Goal: Task Accomplishment & Management: Use online tool/utility

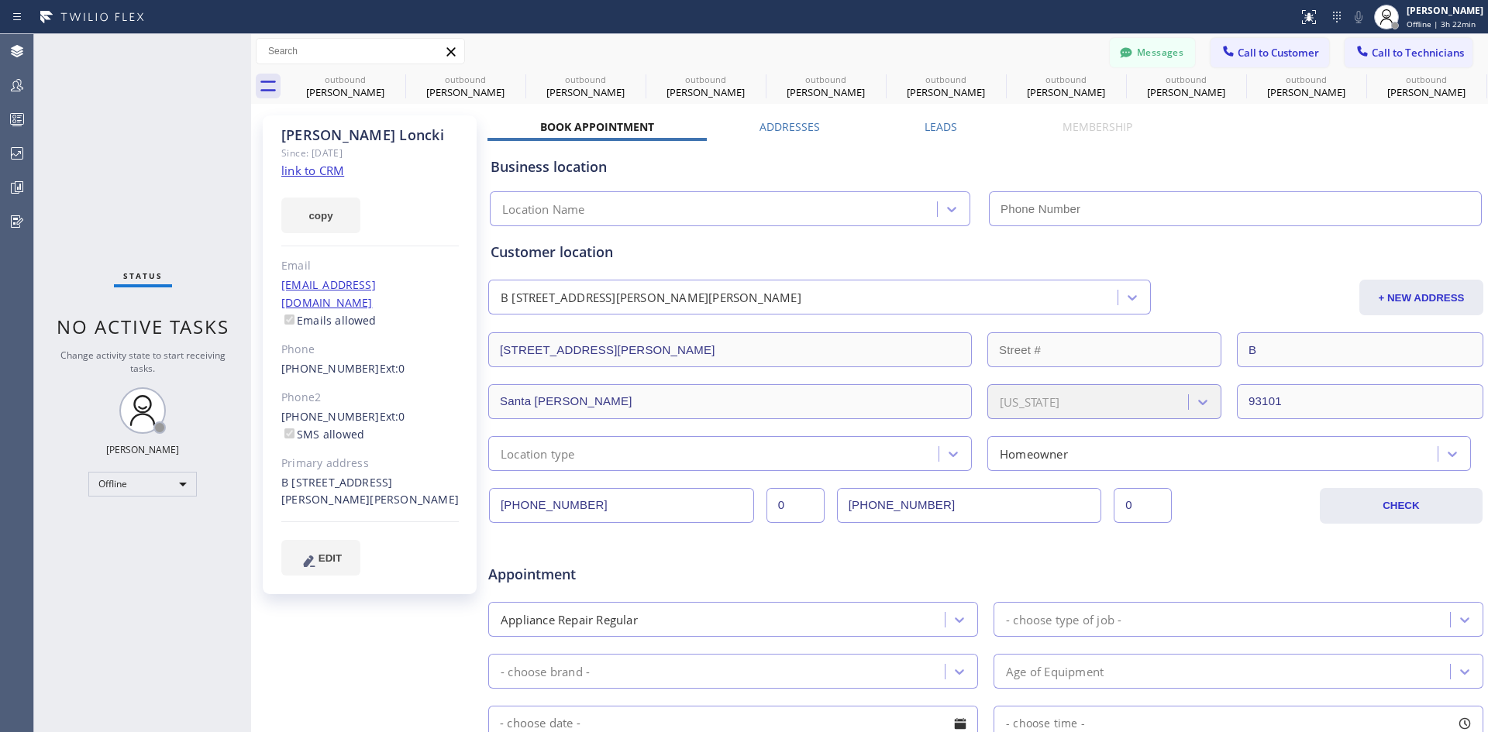
type input "[PHONE_NUMBER]"
click at [1421, 16] on div "[PERSON_NAME]" at bounding box center [1444, 10] width 77 height 13
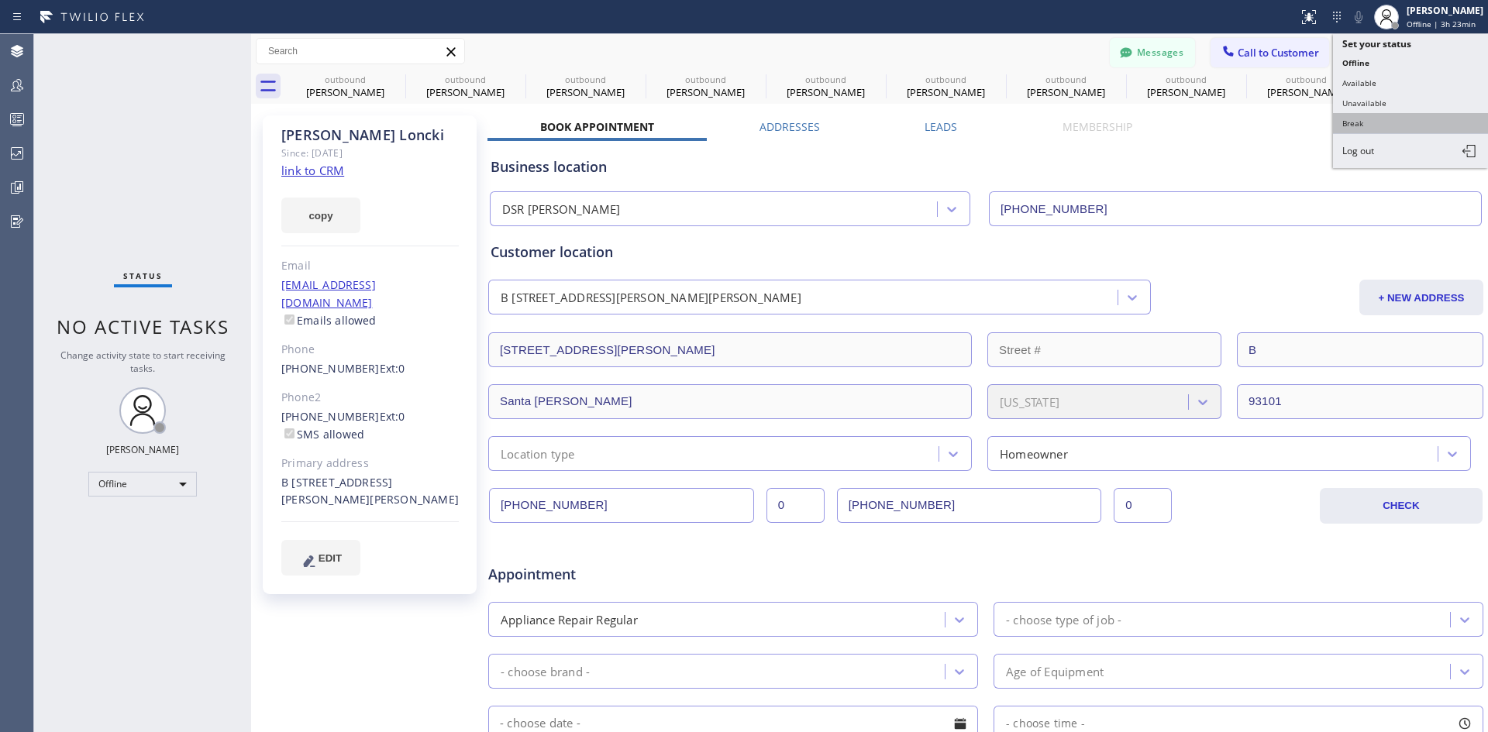
click at [1378, 114] on button "Break" at bounding box center [1410, 123] width 155 height 20
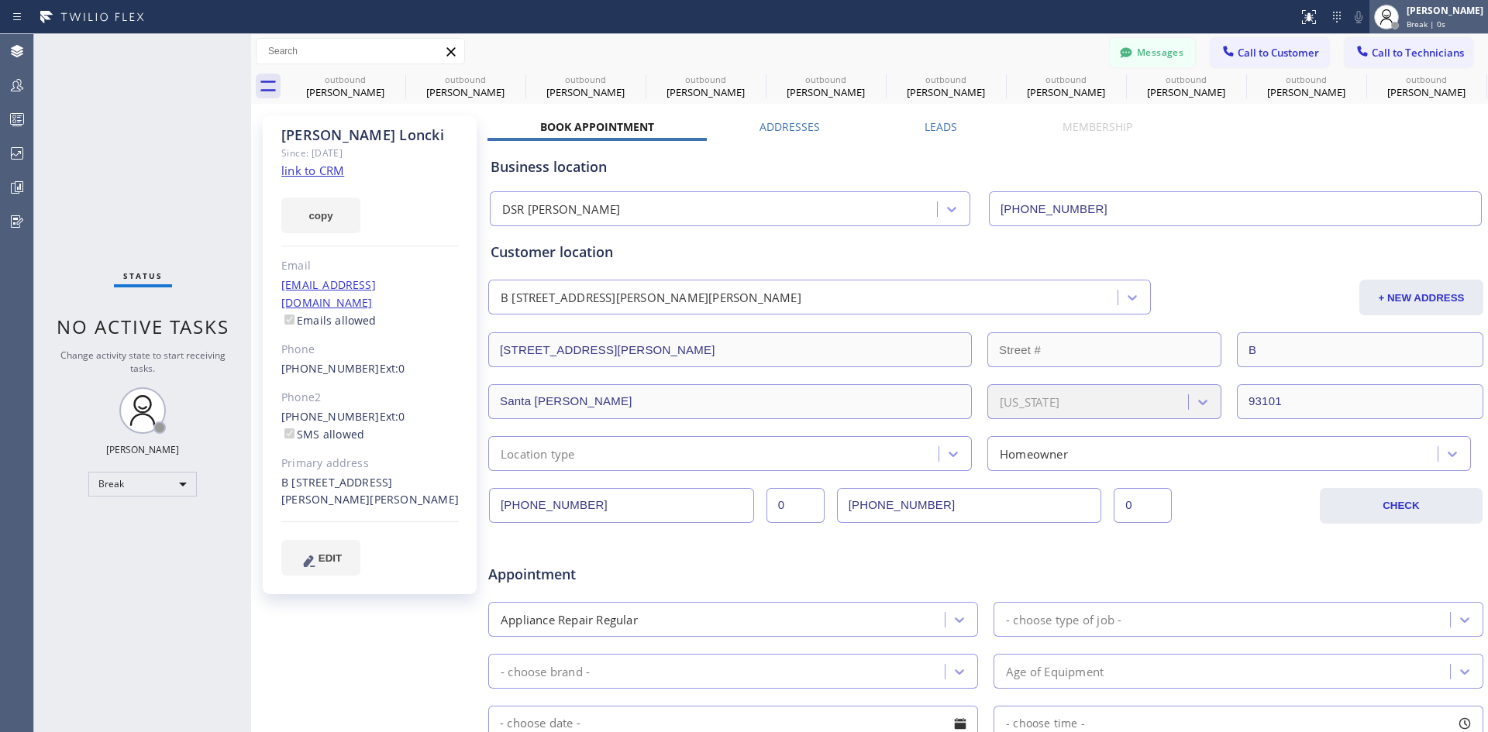
click at [1406, 19] on span "Break | 0s" at bounding box center [1425, 24] width 39 height 11
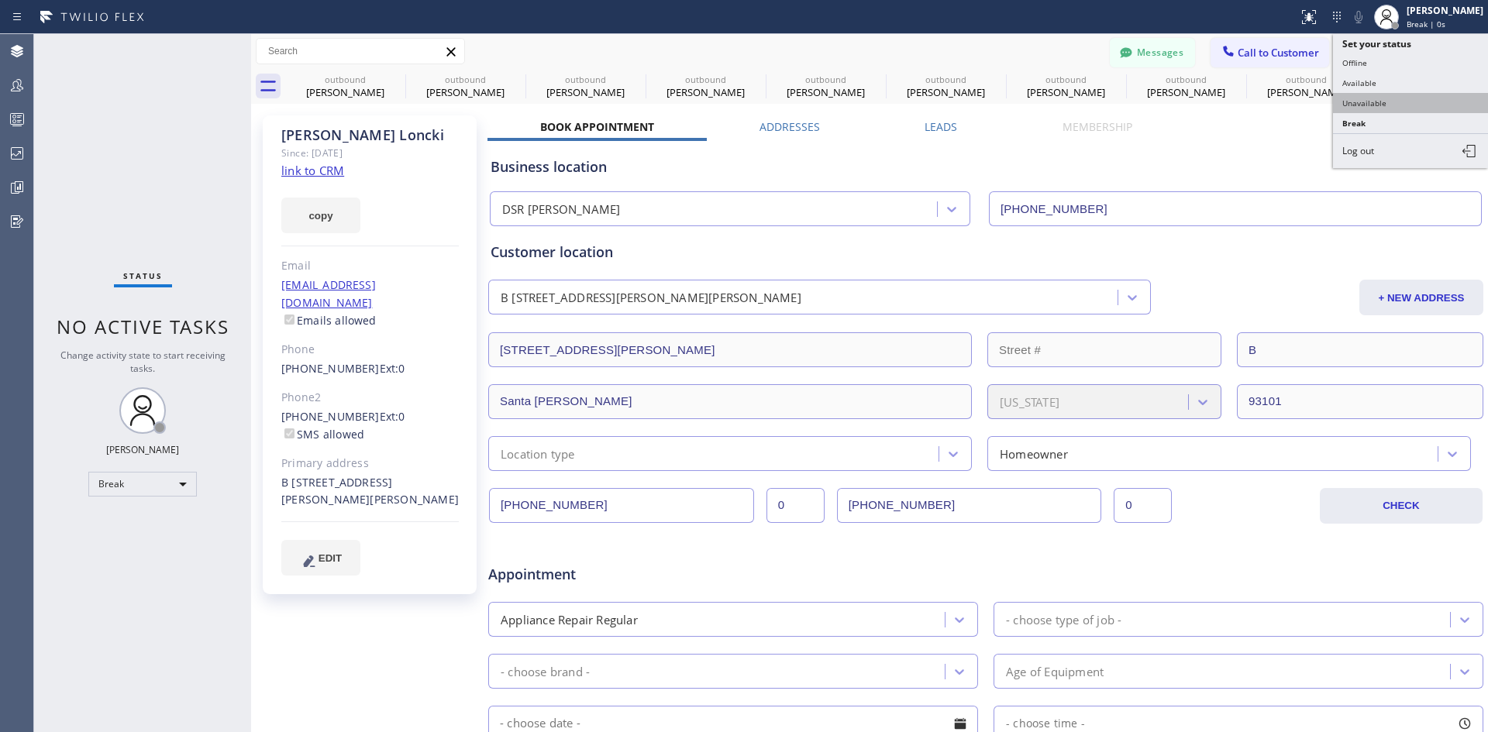
click at [1413, 95] on button "Unavailable" at bounding box center [1410, 103] width 155 height 20
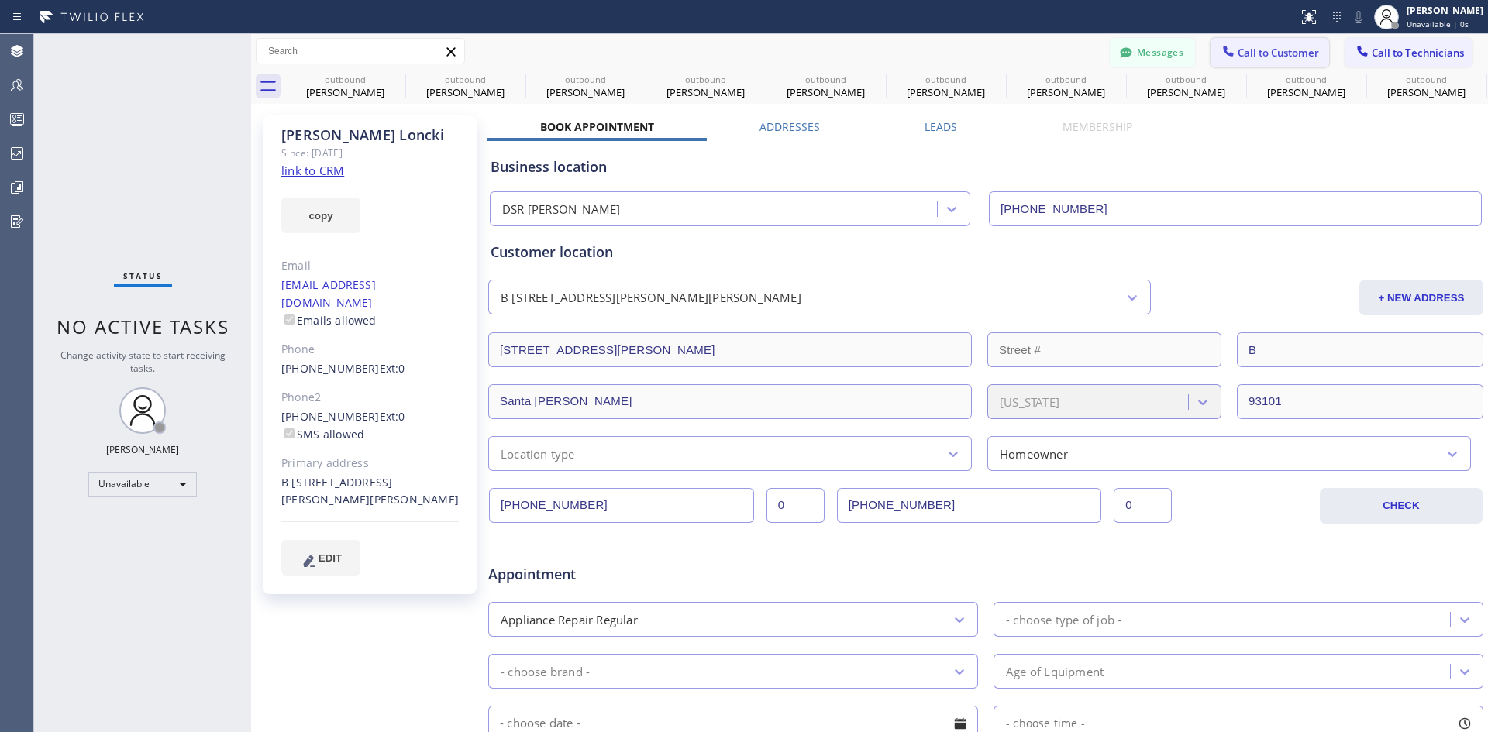
click at [1269, 42] on button "Call to Customer" at bounding box center [1269, 52] width 119 height 29
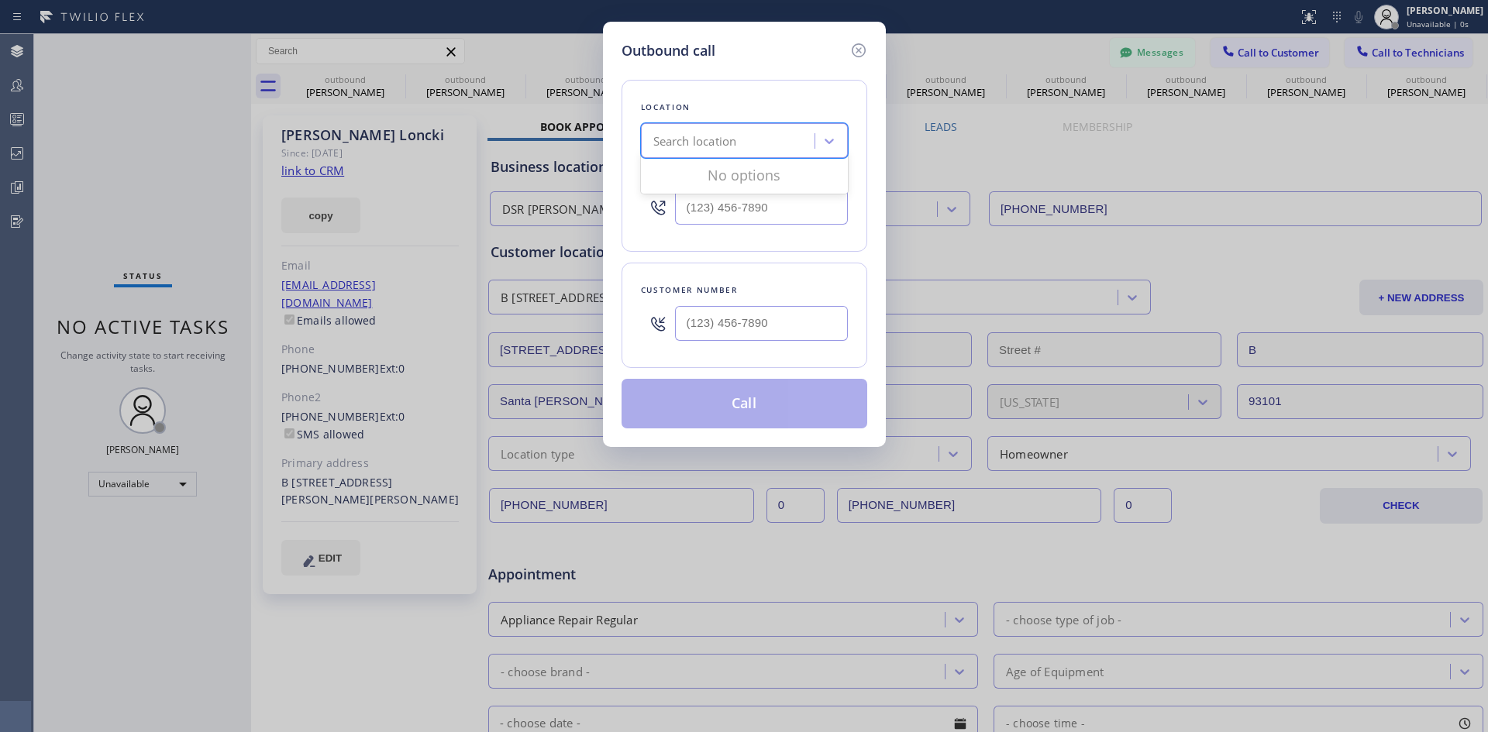
click at [751, 156] on div "Search location" at bounding box center [744, 140] width 207 height 35
click at [761, 143] on div "Search location" at bounding box center [729, 141] width 169 height 27
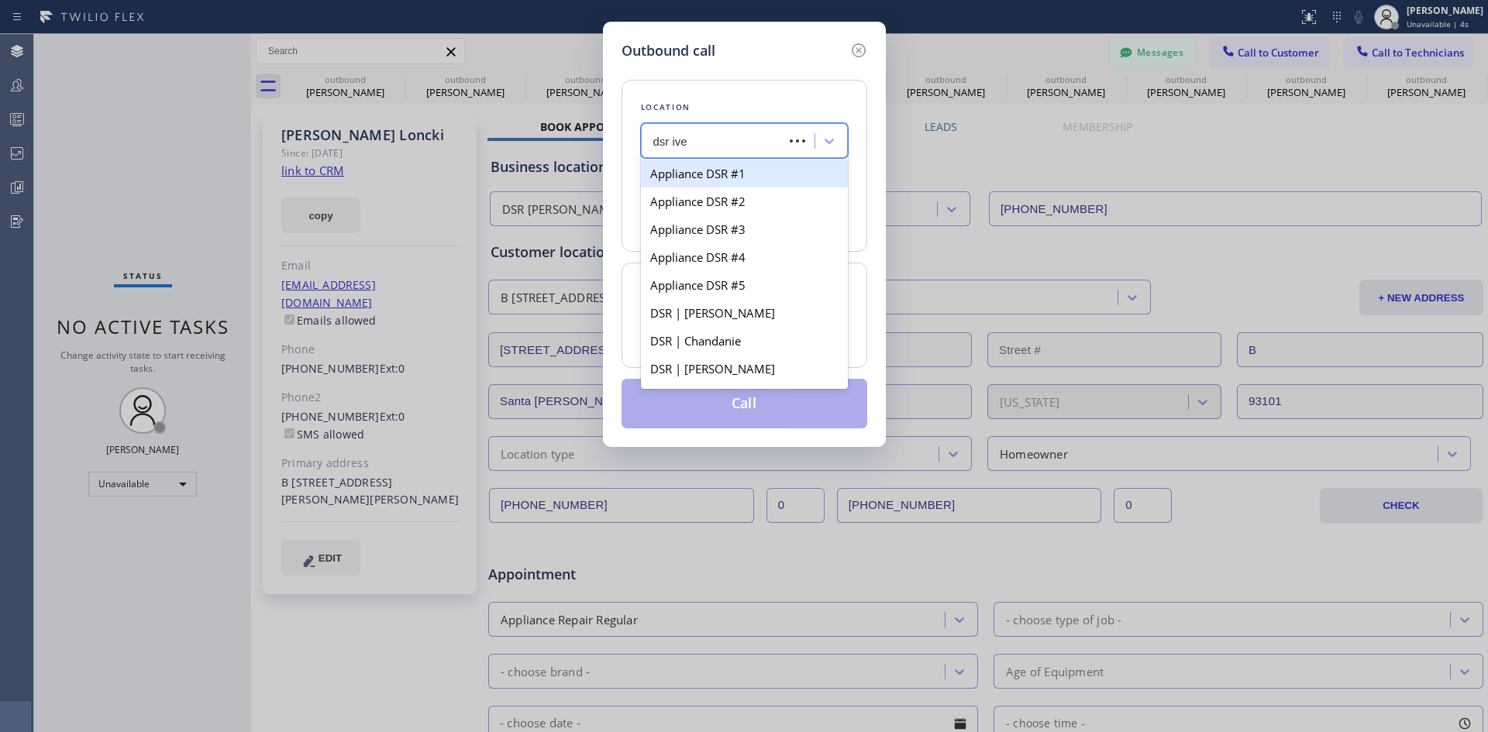
type input "dsr iver"
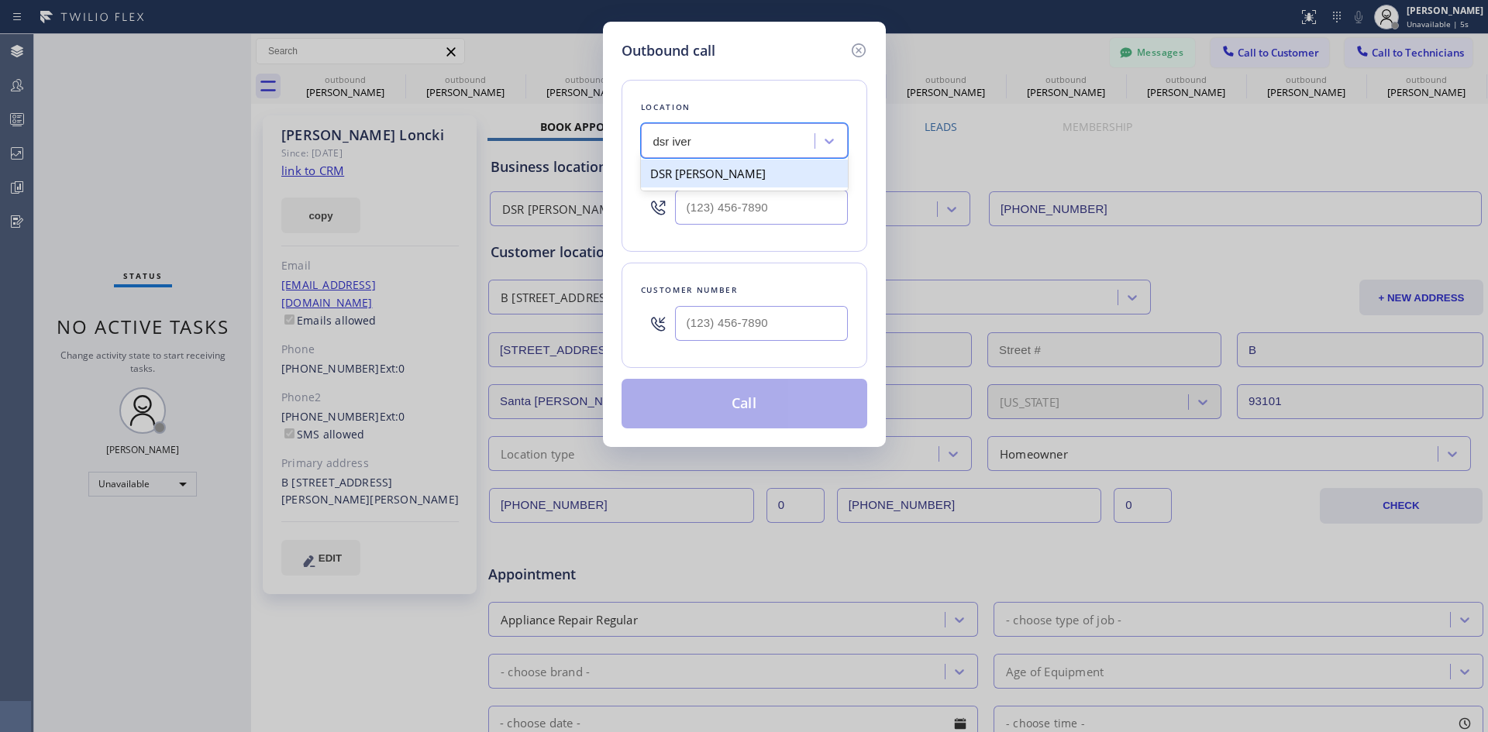
click at [769, 176] on div "DSR [PERSON_NAME]" at bounding box center [744, 174] width 207 height 28
type input "[PHONE_NUMBER]"
click at [768, 315] on input "(___) ___-____" at bounding box center [761, 323] width 173 height 35
paste input "202) 436-2754"
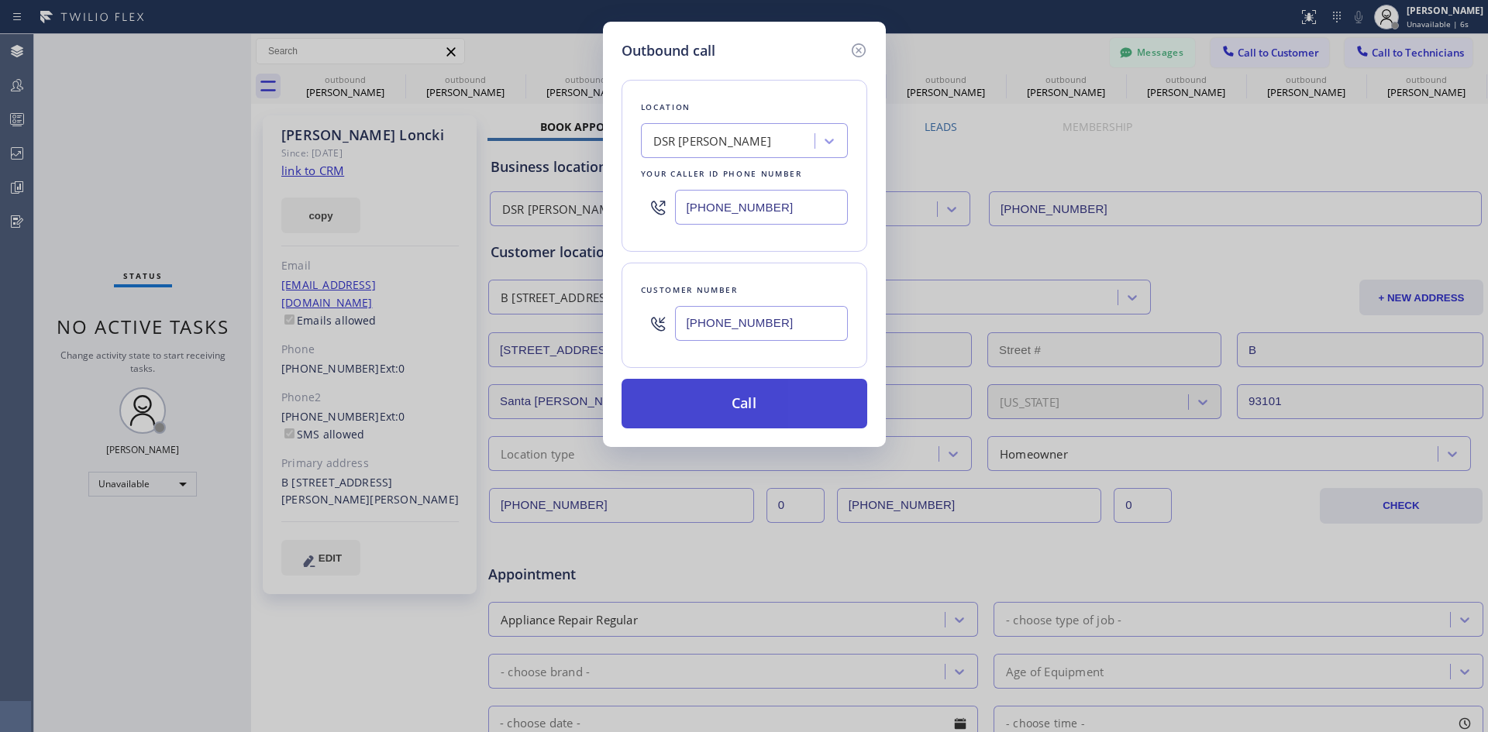
type input "[PHONE_NUMBER]"
click at [751, 408] on button "Call" at bounding box center [744, 404] width 246 height 50
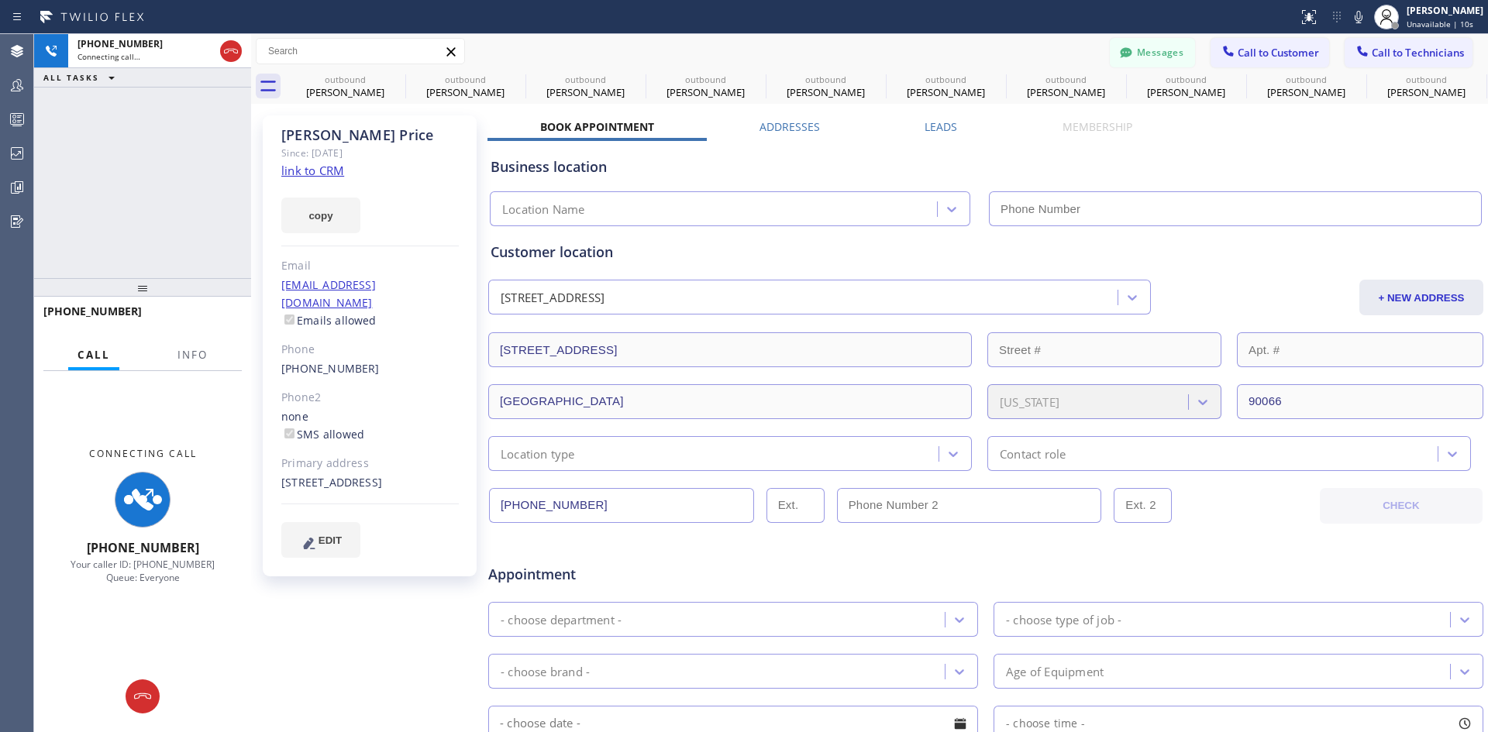
type input "[PHONE_NUMBER]"
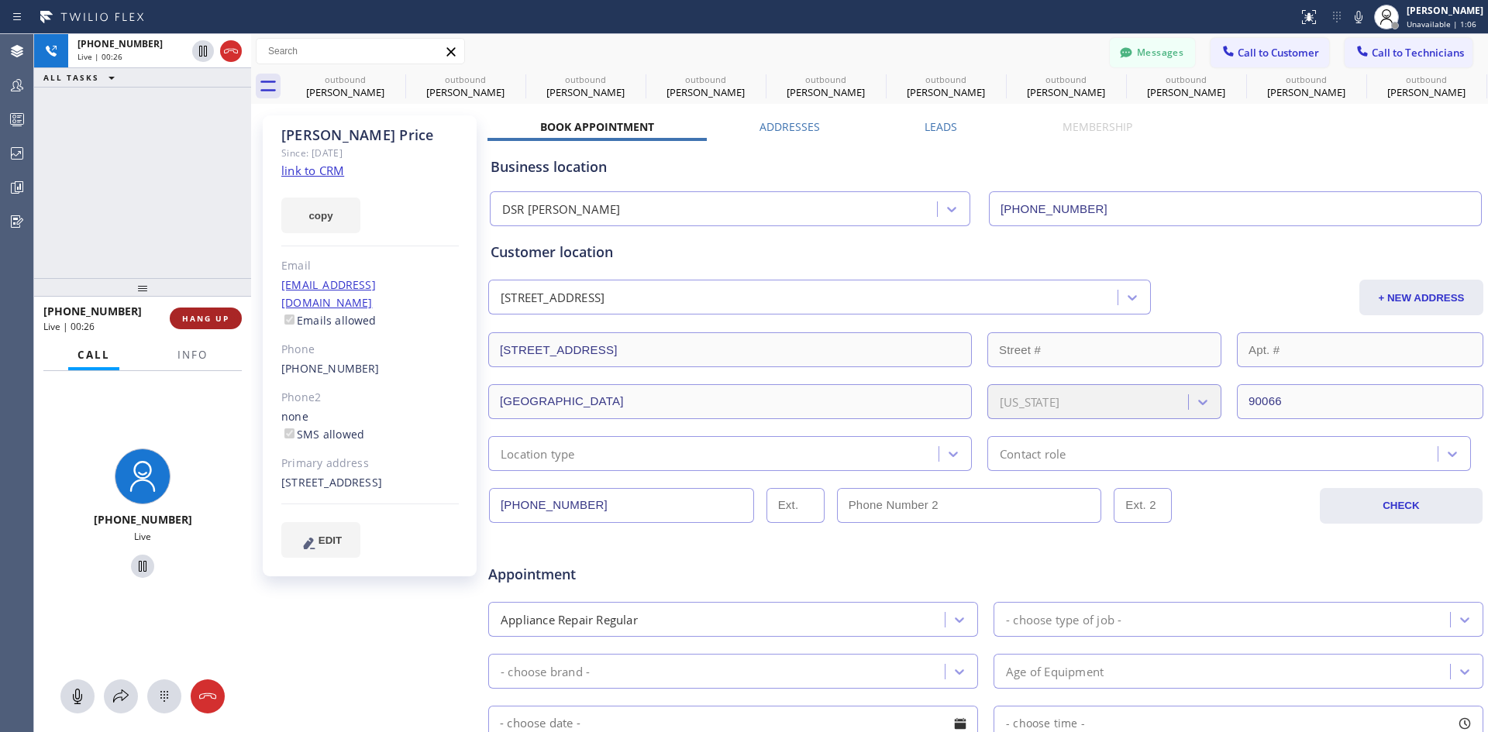
click at [208, 311] on button "HANG UP" at bounding box center [206, 319] width 72 height 22
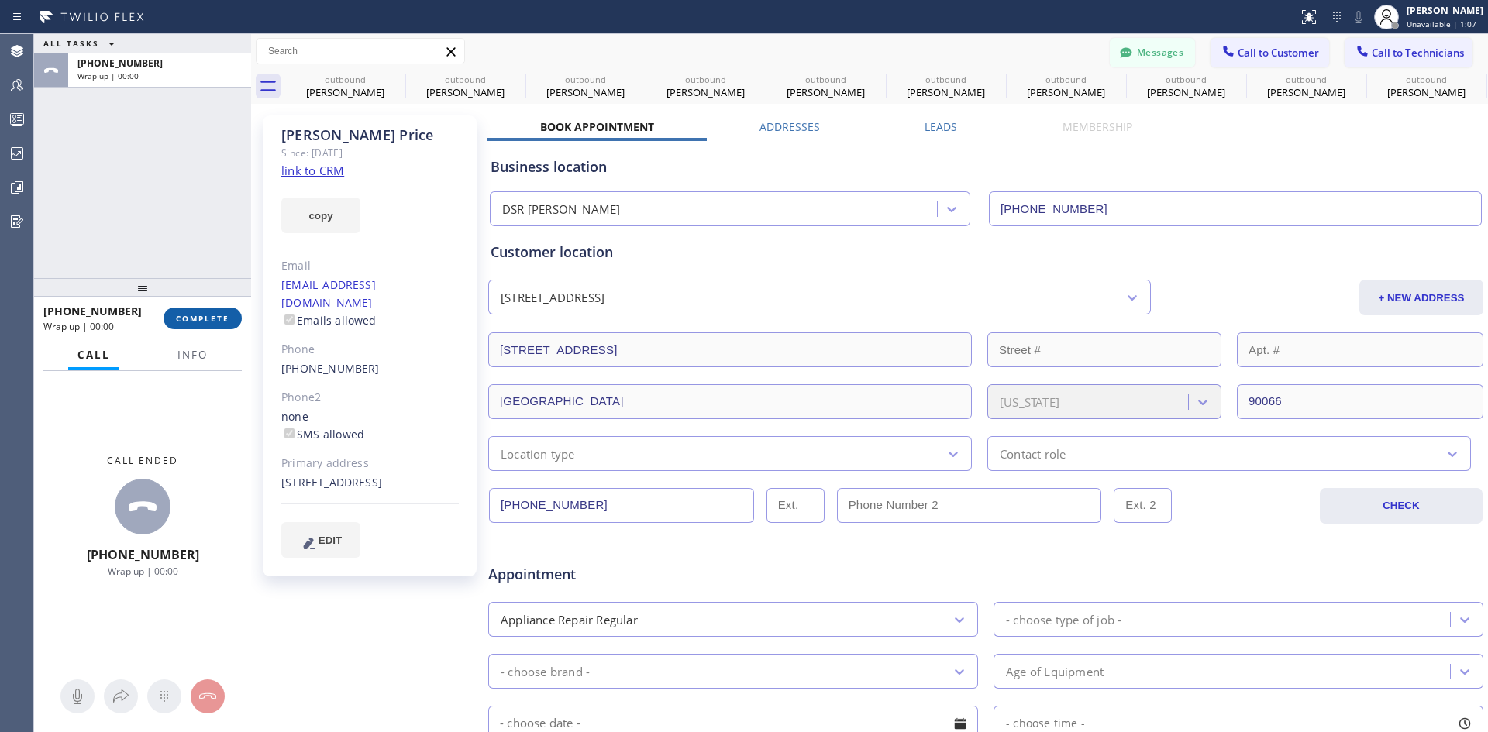
click at [217, 309] on button "COMPLETE" at bounding box center [202, 319] width 78 height 22
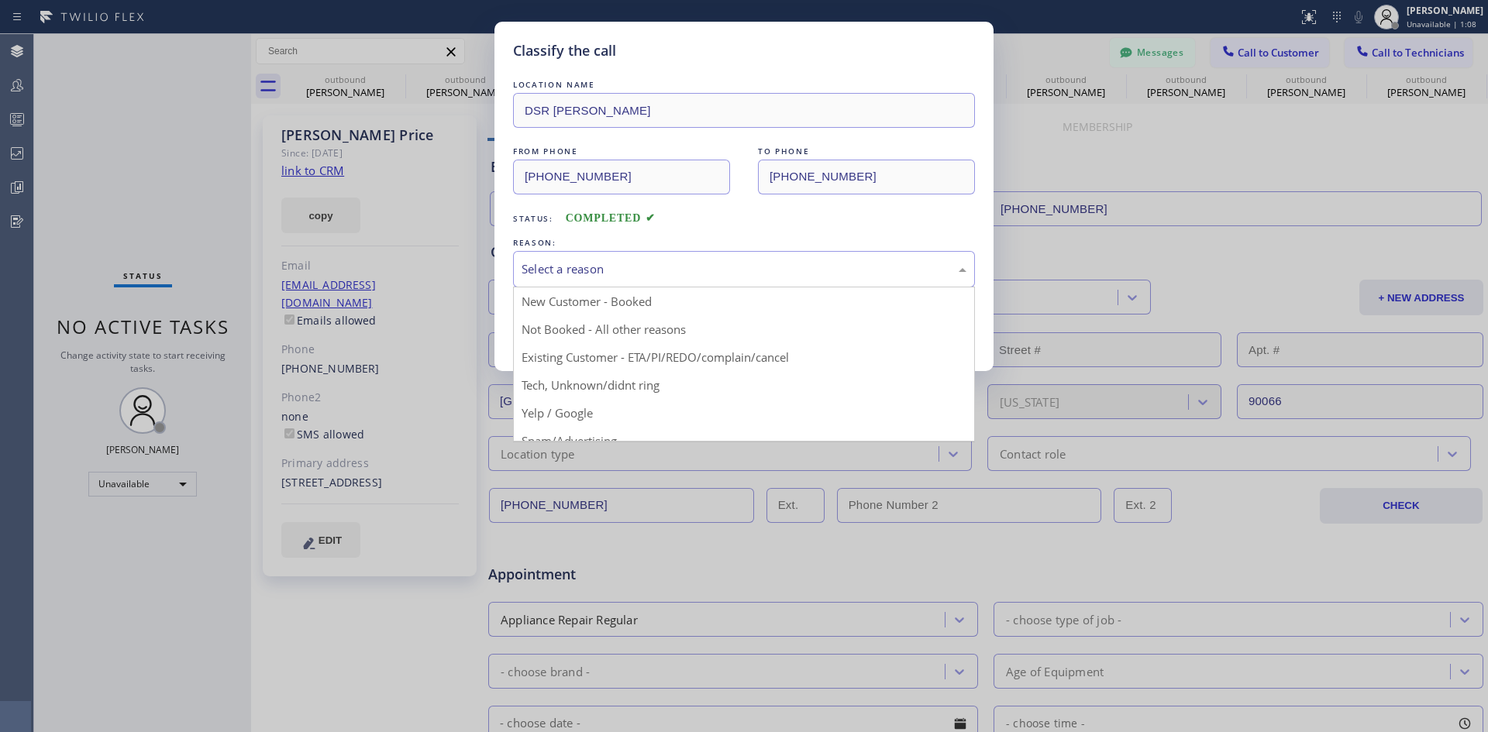
click at [762, 251] on div "Select a reason" at bounding box center [744, 269] width 462 height 36
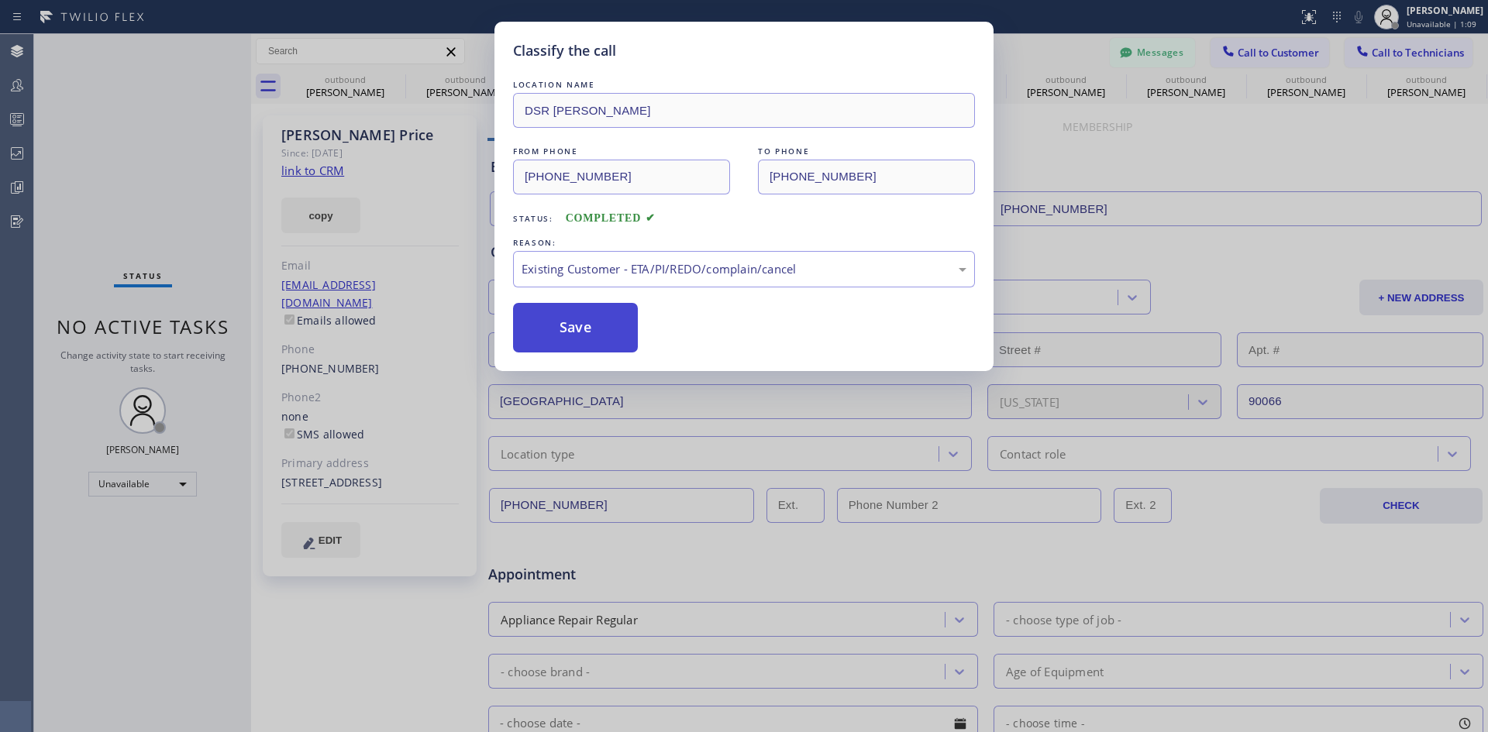
click at [580, 313] on button "Save" at bounding box center [575, 328] width 125 height 50
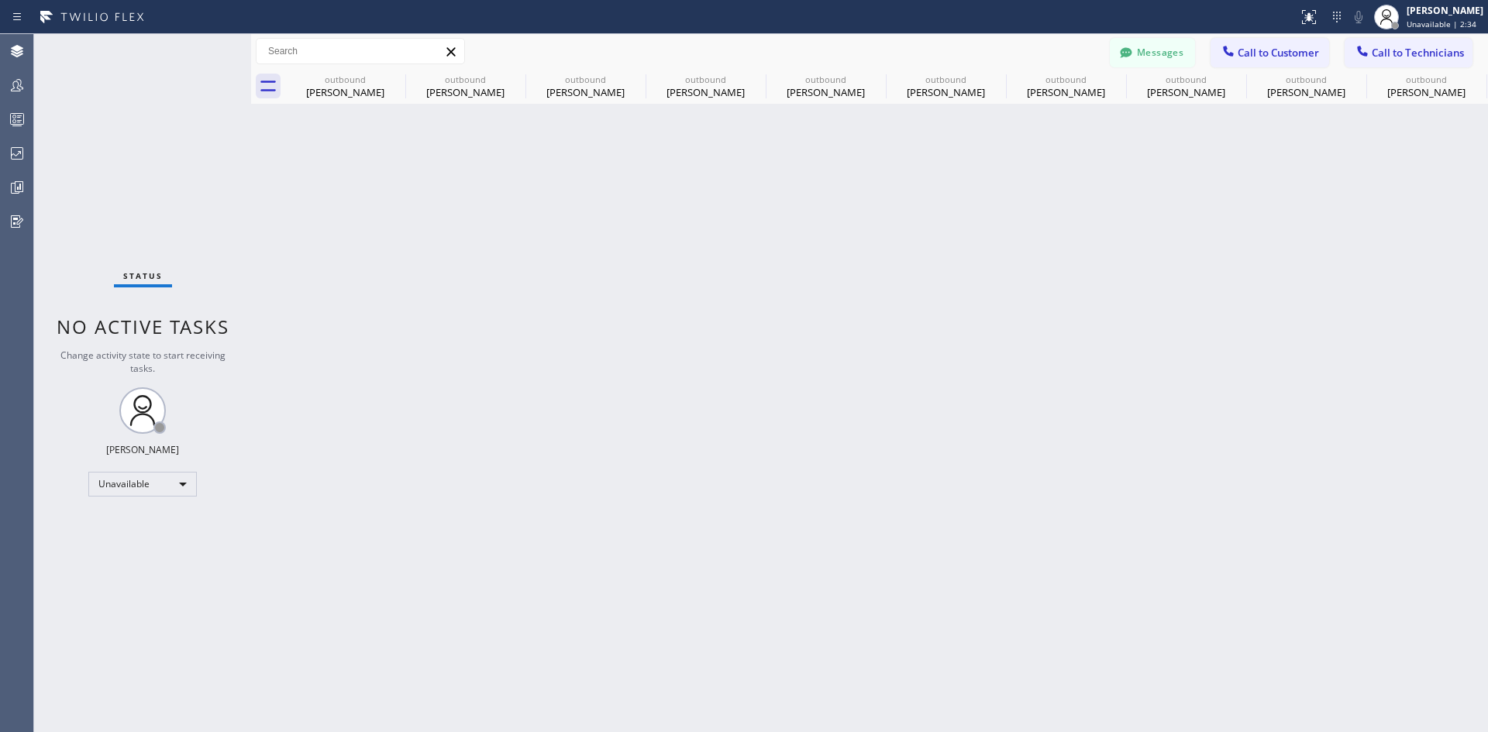
click at [1262, 34] on div "Messages Call to Customer Call to Technicians Outbound call Location DSR [PERSO…" at bounding box center [869, 51] width 1237 height 35
click at [1264, 43] on button "Call to Customer" at bounding box center [1269, 52] width 119 height 29
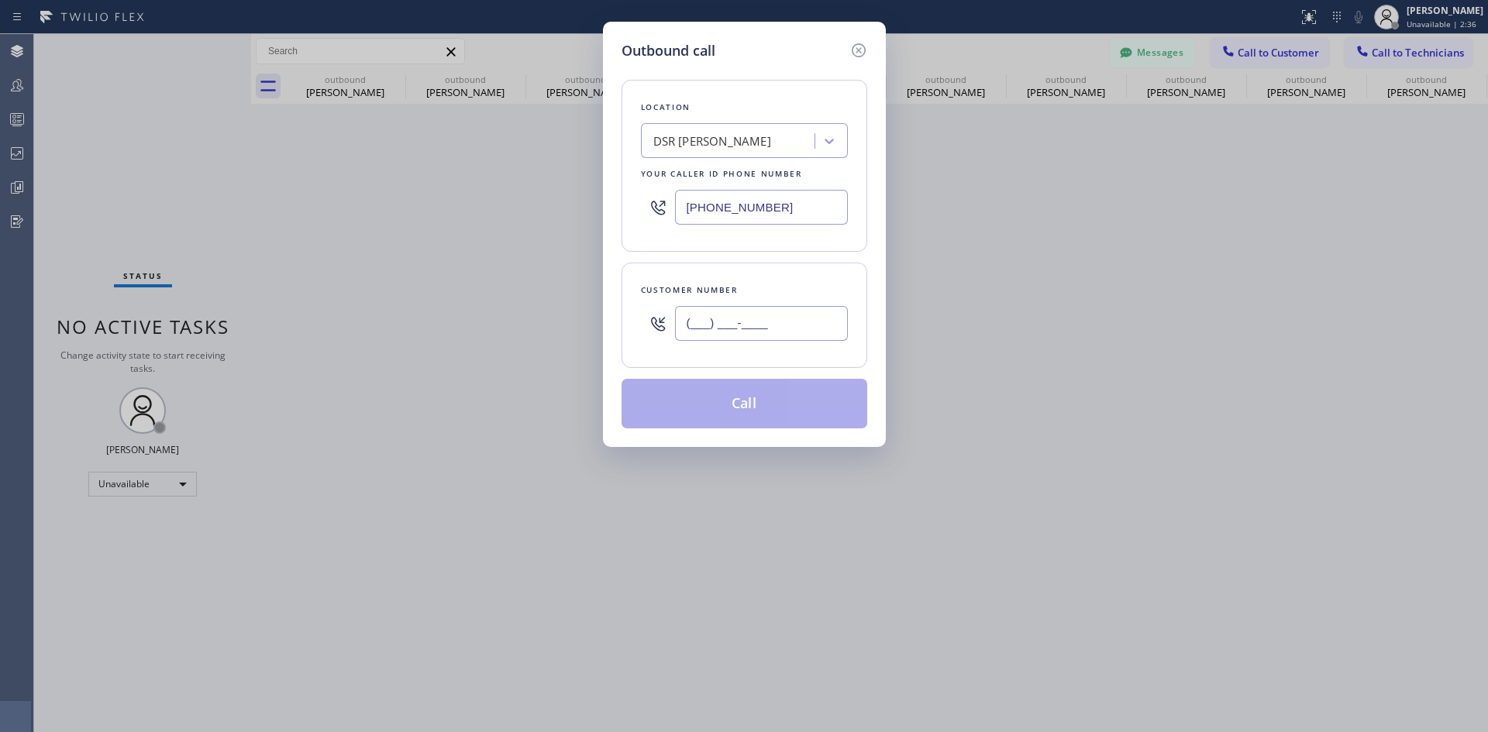
click at [755, 323] on input "(___) ___-____" at bounding box center [761, 323] width 173 height 35
paste input "732) 740-0177"
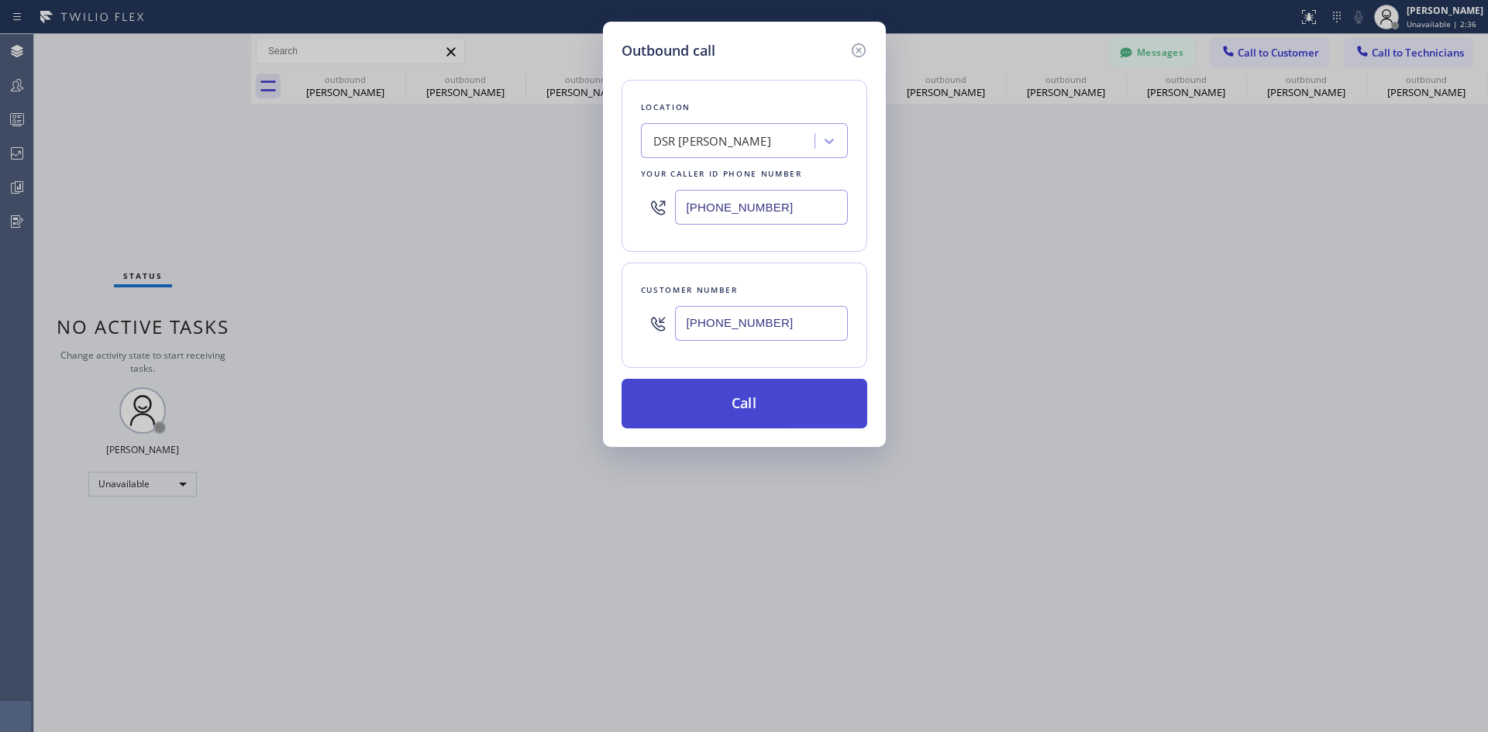
type input "[PHONE_NUMBER]"
click at [769, 398] on button "Call" at bounding box center [744, 404] width 246 height 50
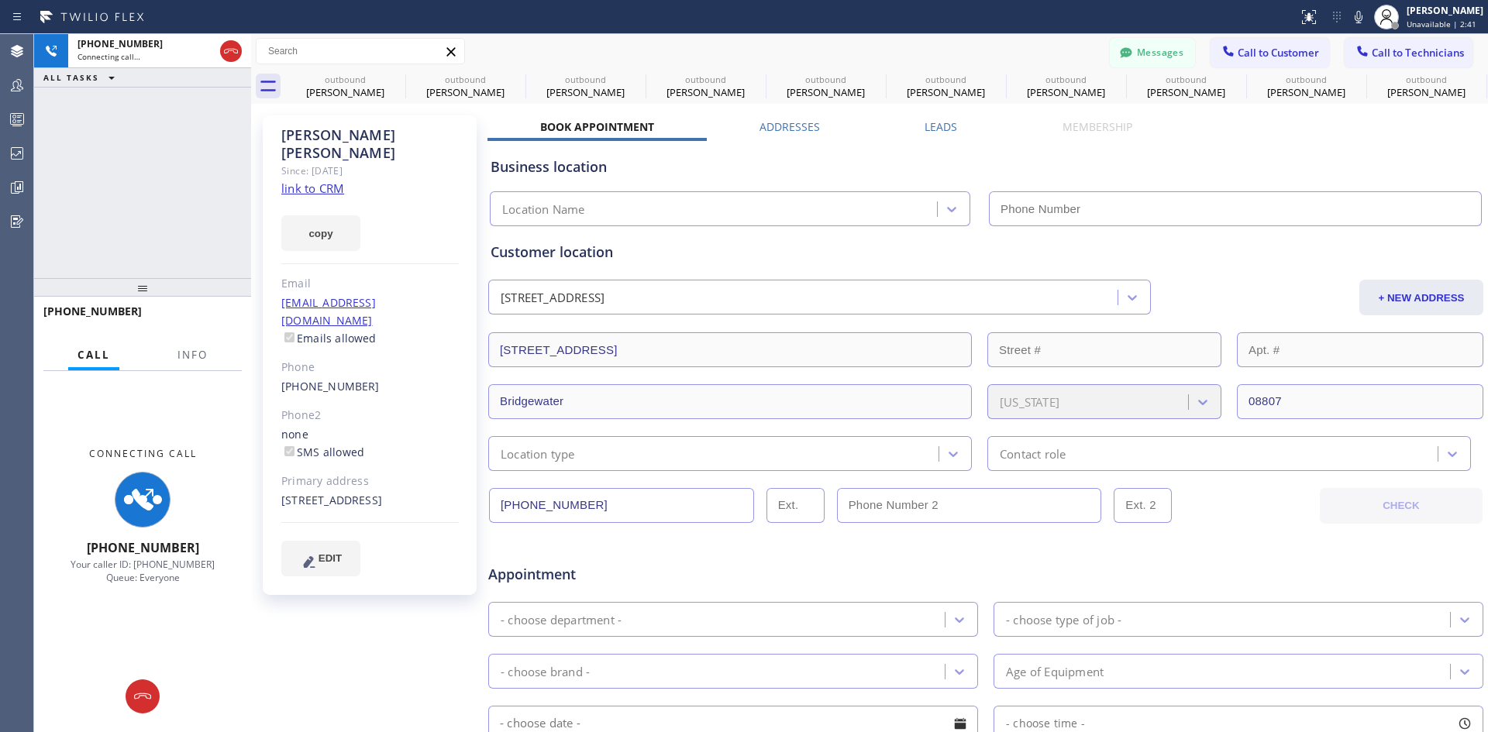
type input "[PHONE_NUMBER]"
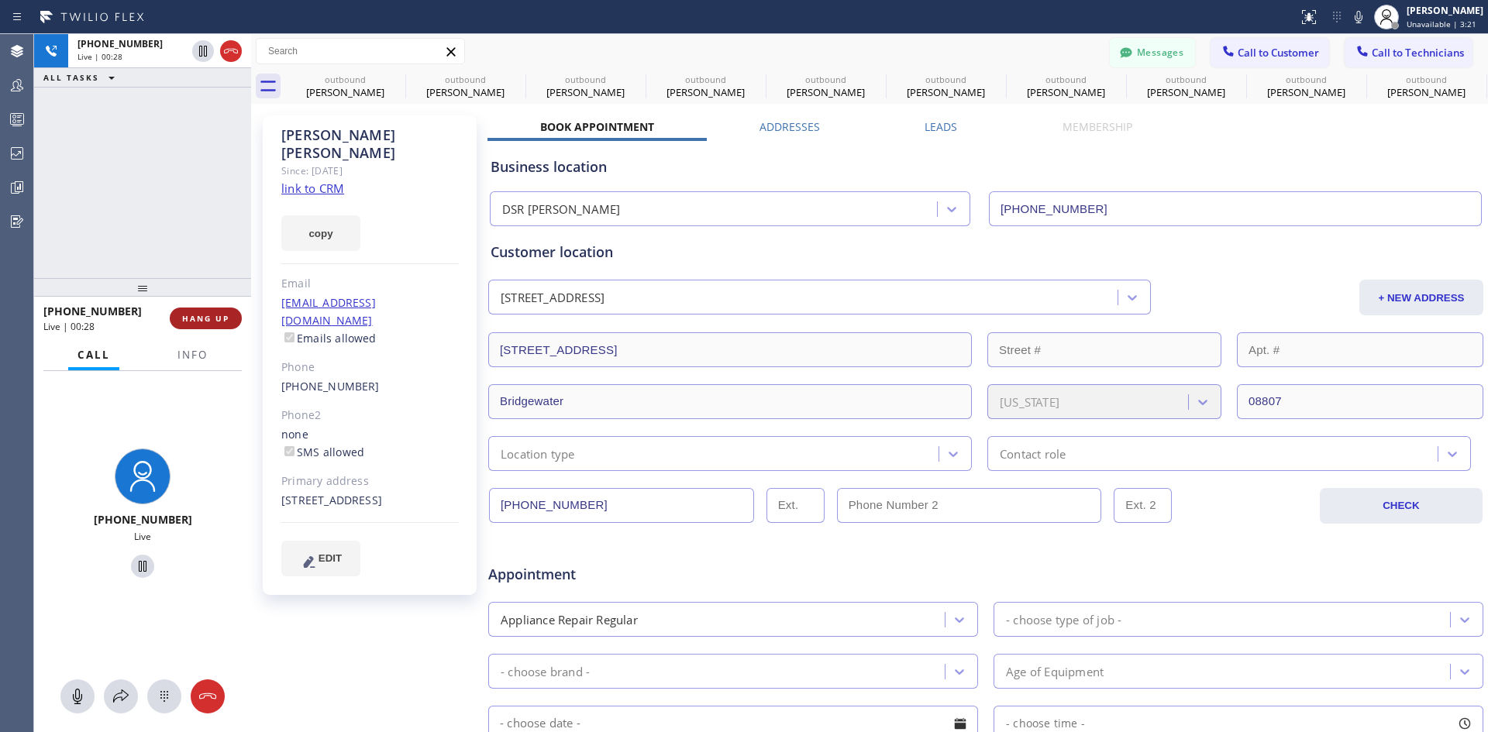
click at [219, 315] on span "HANG UP" at bounding box center [205, 318] width 47 height 11
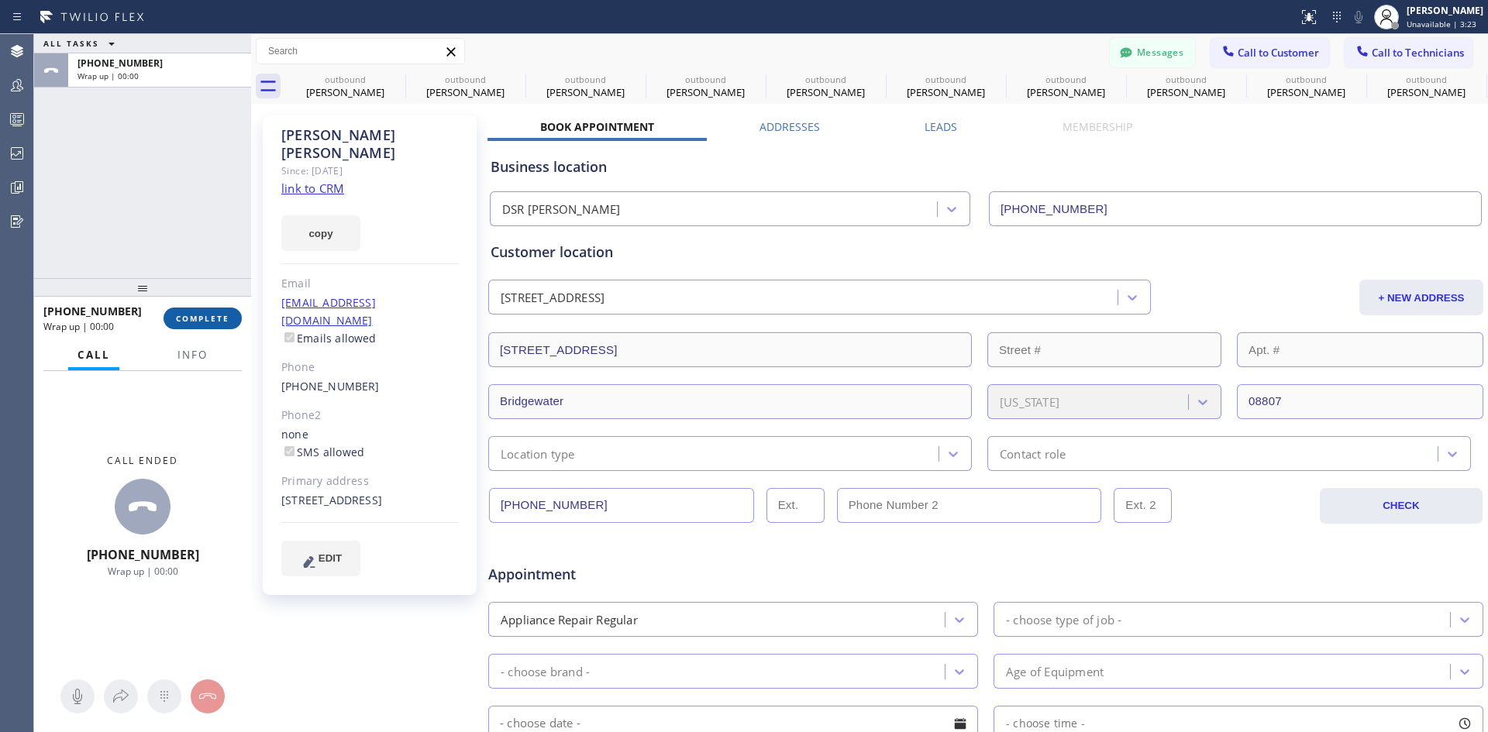
click at [227, 312] on button "COMPLETE" at bounding box center [202, 319] width 78 height 22
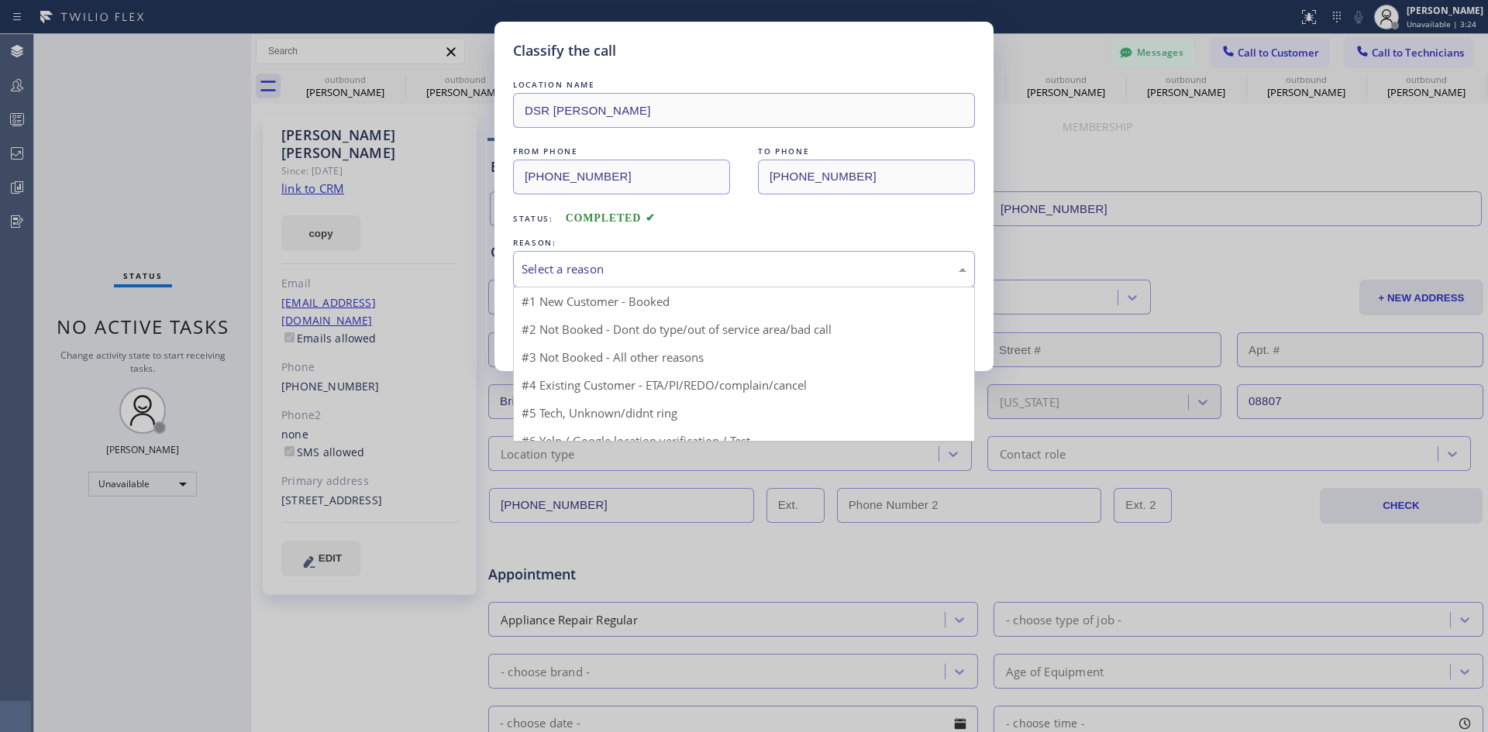
click at [806, 274] on div "Select a reason" at bounding box center [743, 269] width 445 height 18
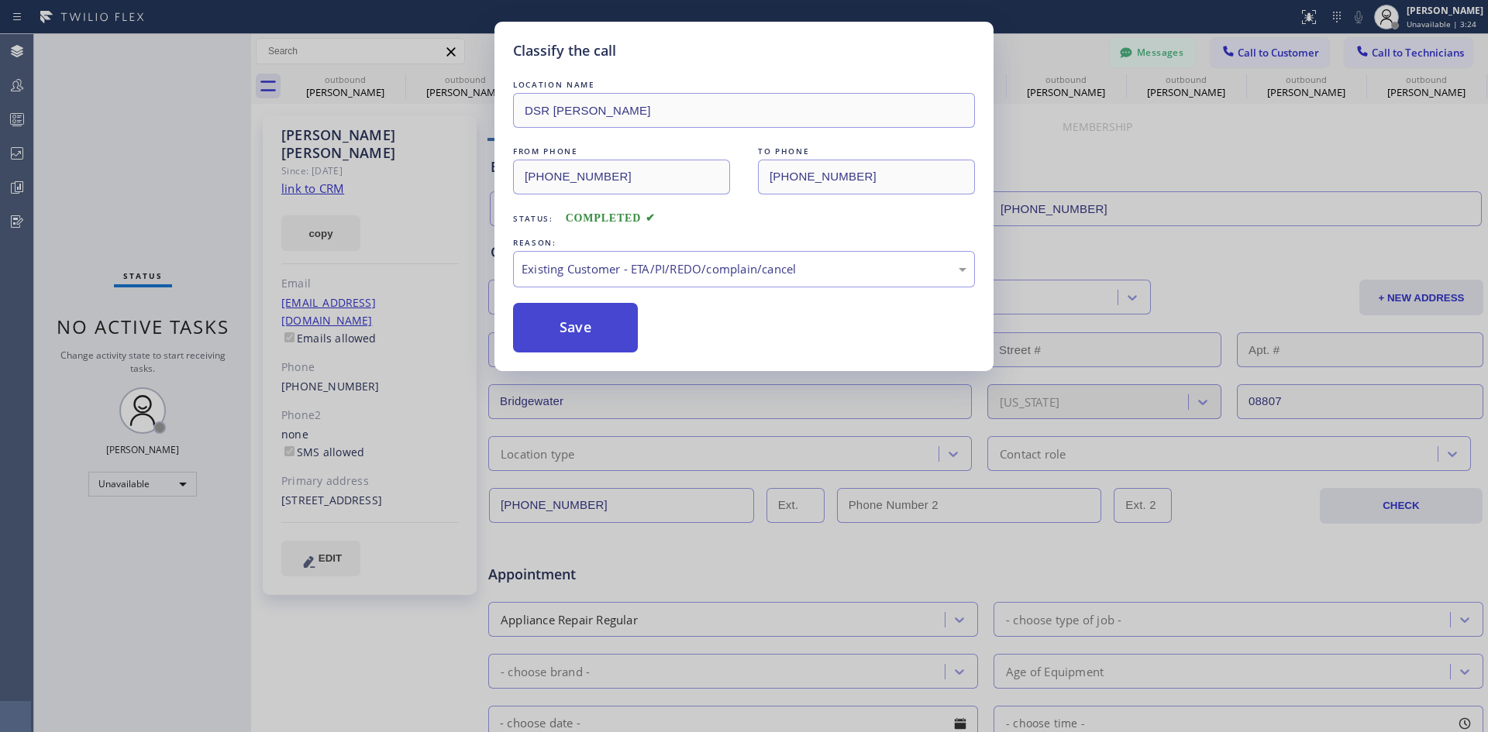
drag, startPoint x: 745, startPoint y: 356, endPoint x: 615, endPoint y: 313, distance: 136.2
click at [611, 308] on button "Save" at bounding box center [575, 328] width 125 height 50
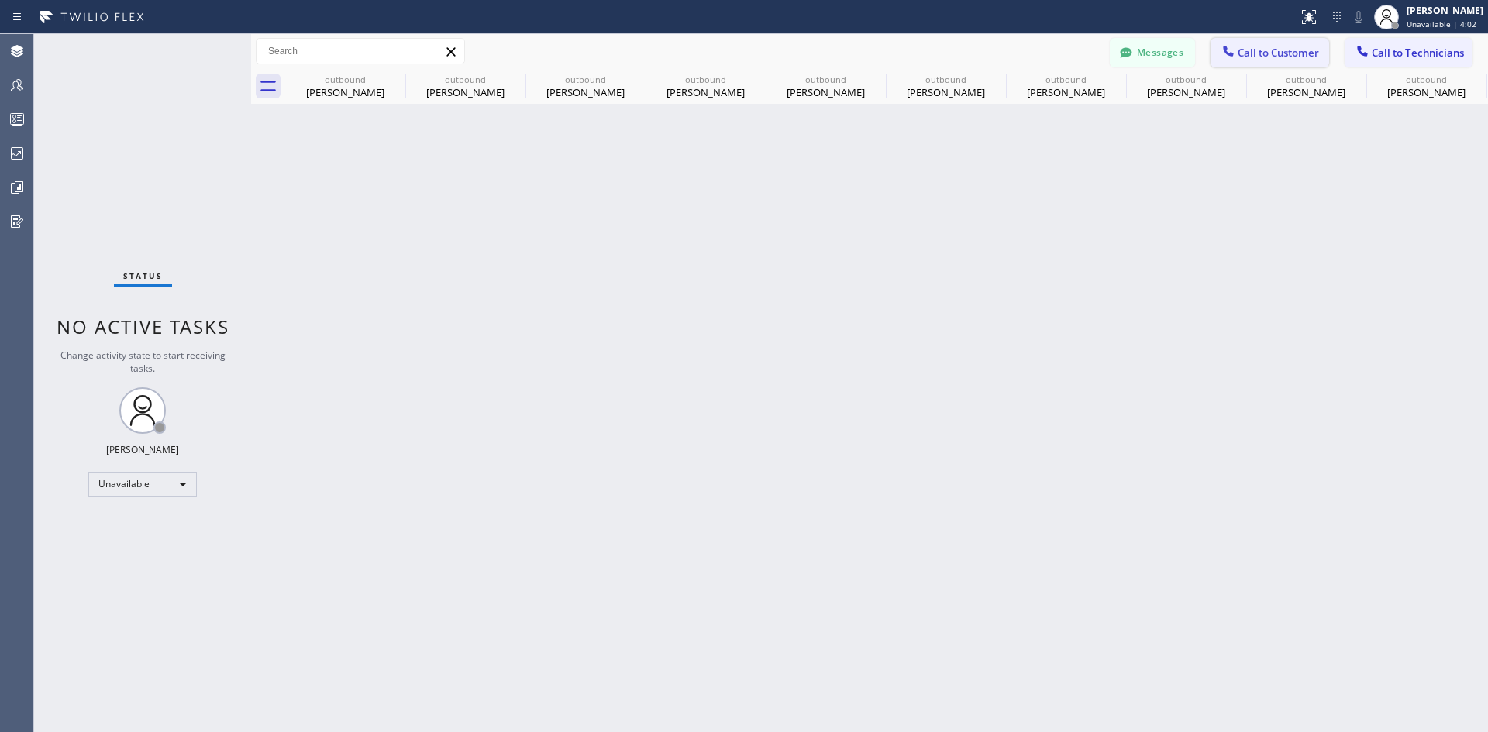
click at [1260, 54] on span "Call to Customer" at bounding box center [1277, 53] width 81 height 14
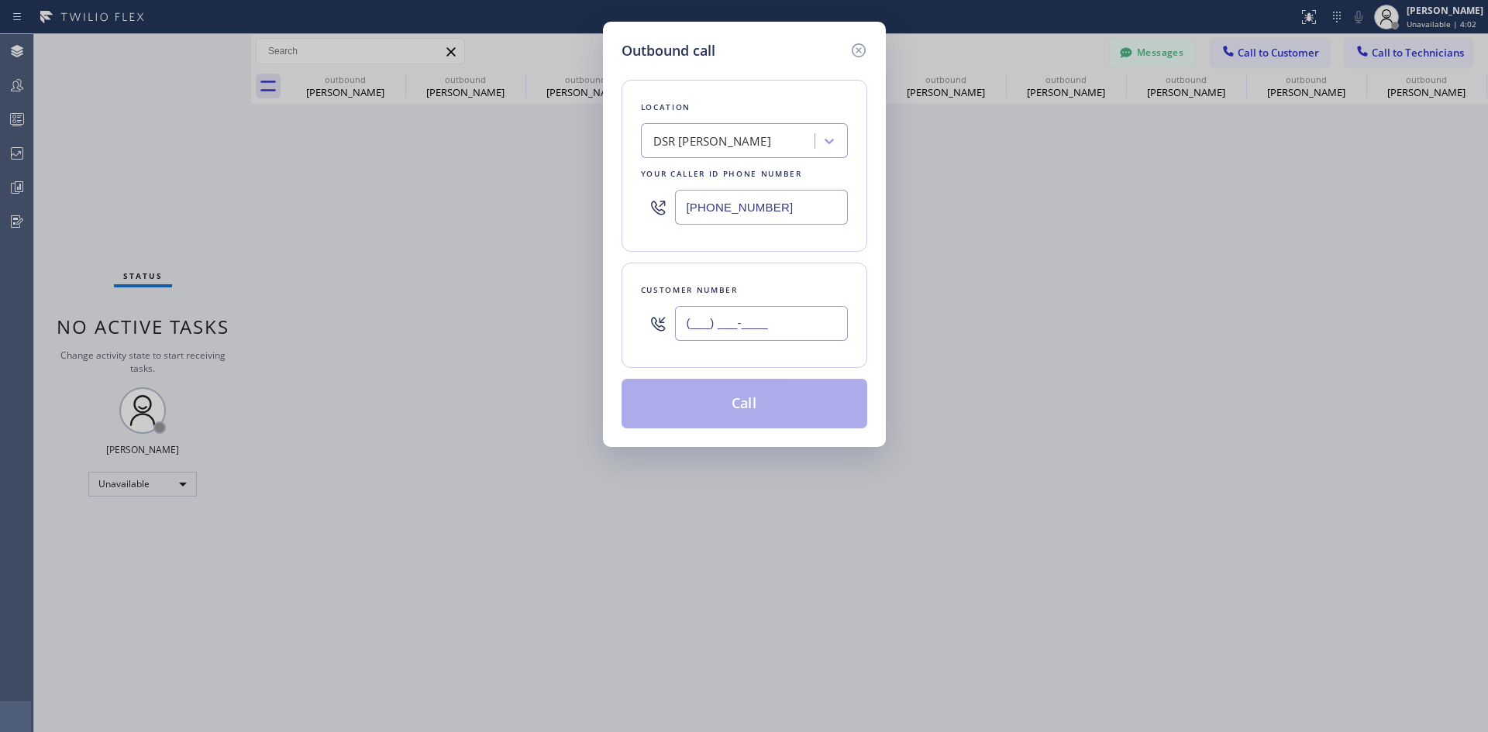
click at [731, 322] on input "(___) ___-____" at bounding box center [761, 323] width 173 height 35
paste input "617) 686-3741"
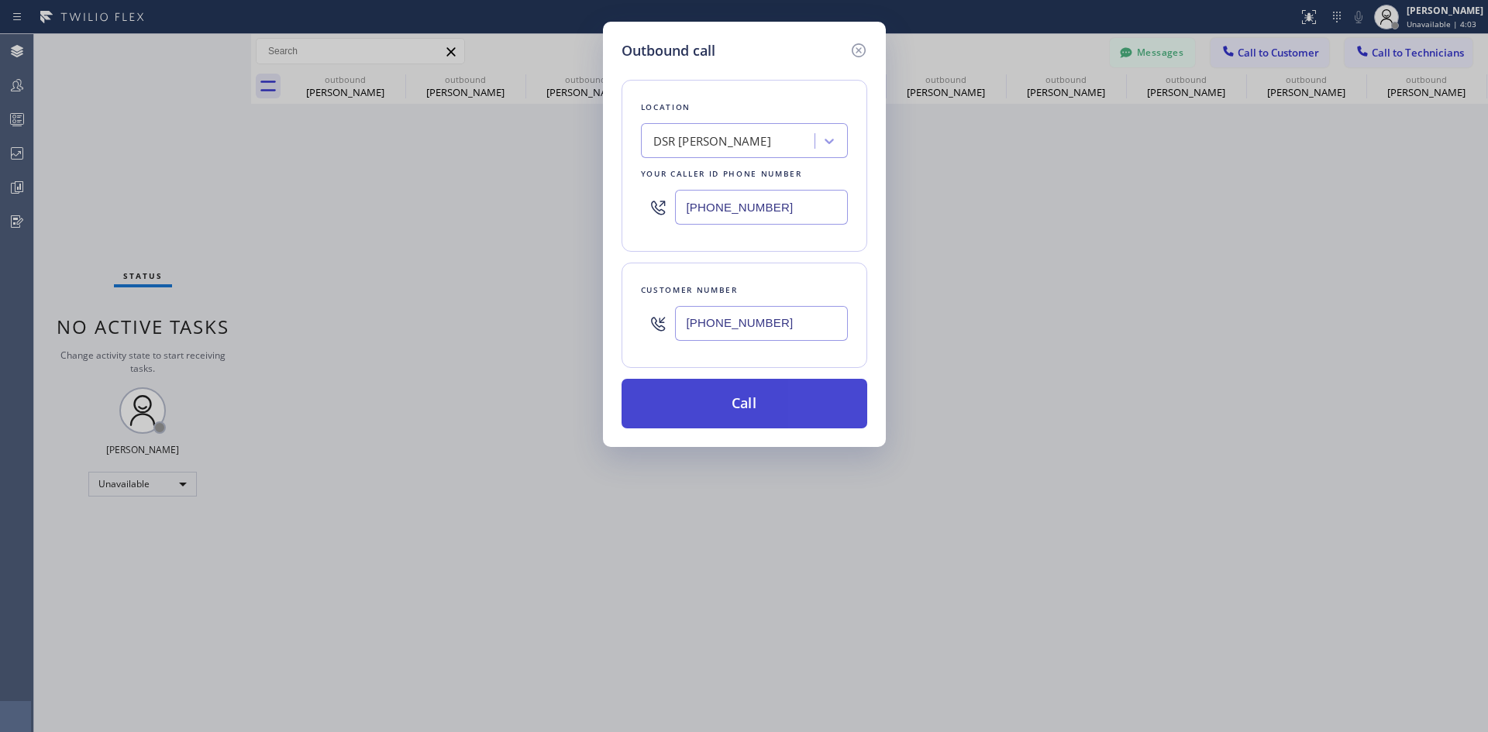
type input "[PHONE_NUMBER]"
click at [725, 392] on button "Call" at bounding box center [744, 404] width 246 height 50
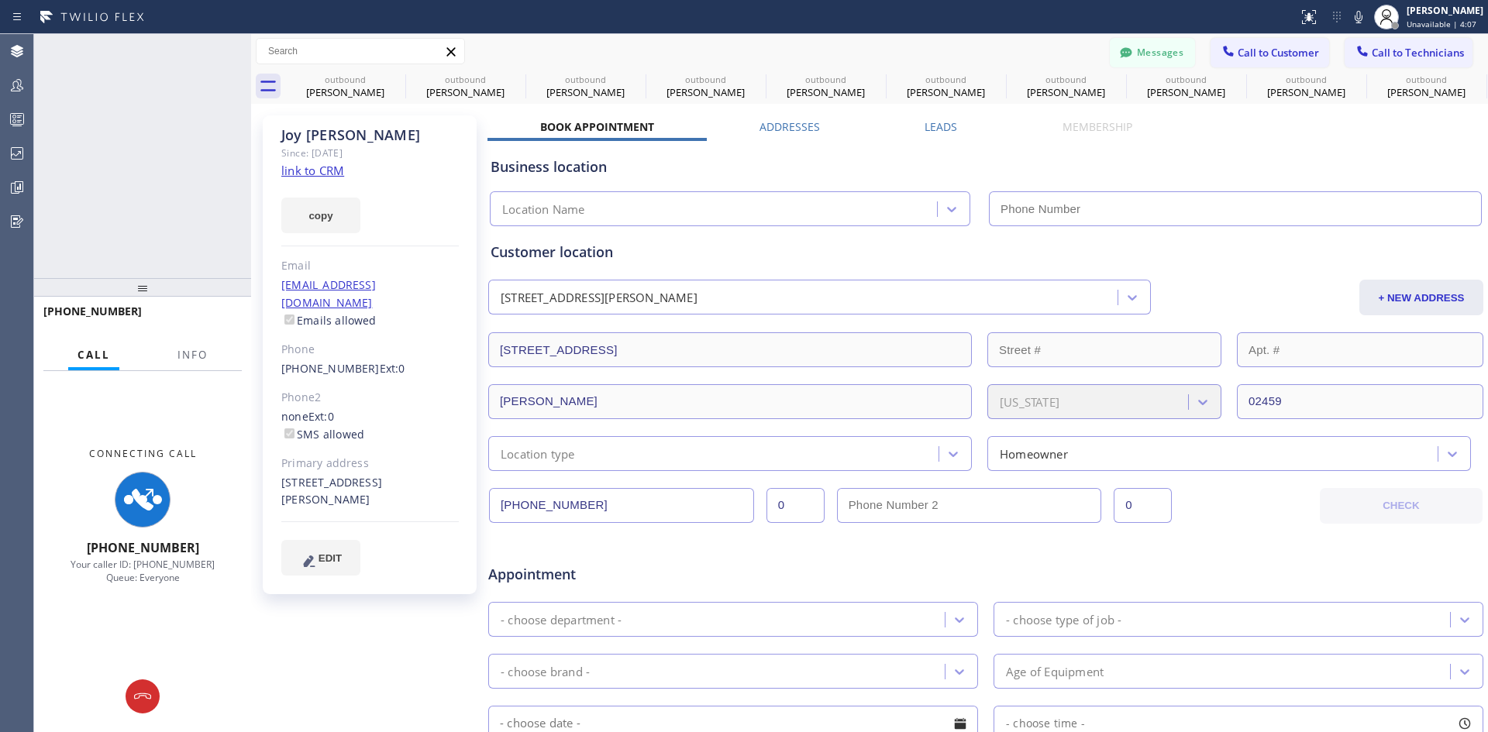
type input "[PHONE_NUMBER]"
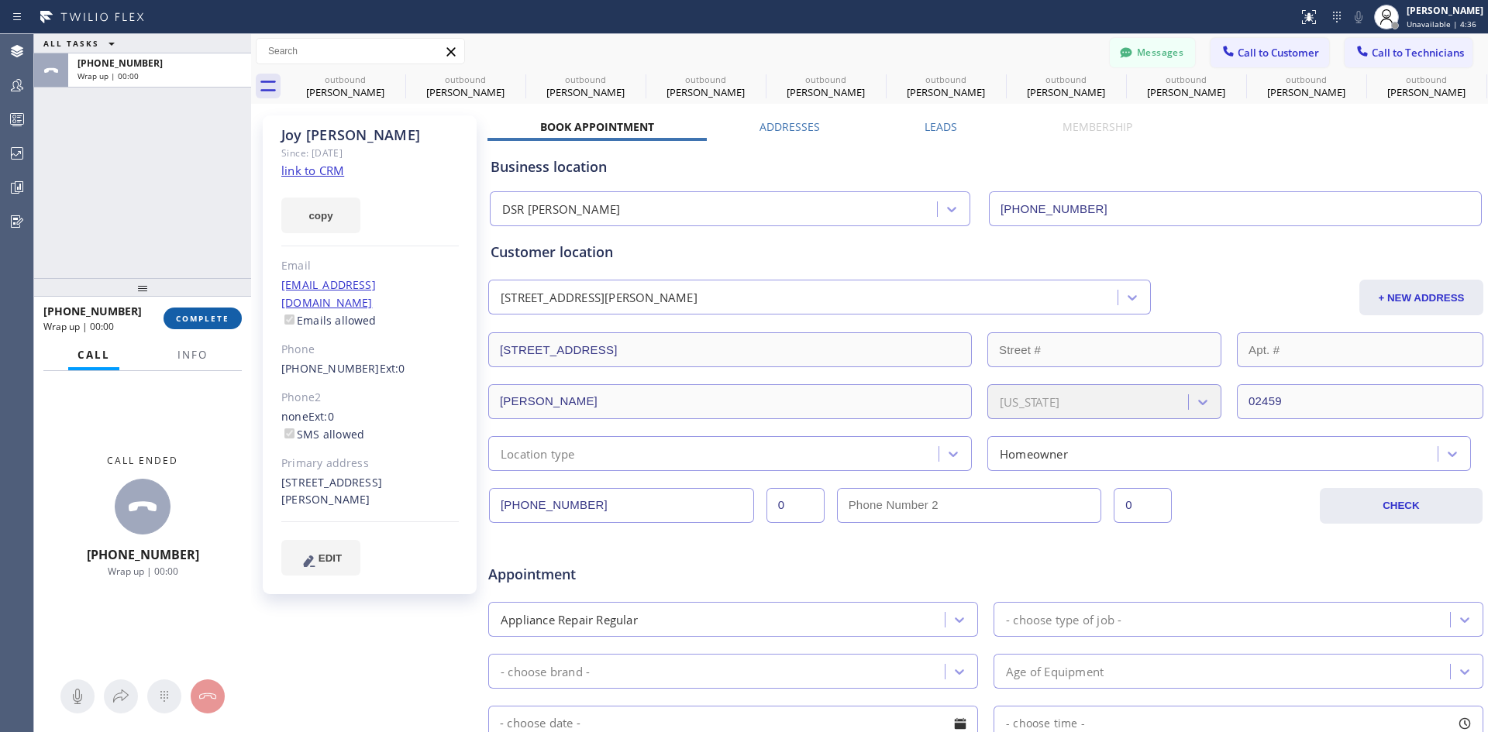
click at [216, 321] on span "COMPLETE" at bounding box center [202, 318] width 53 height 11
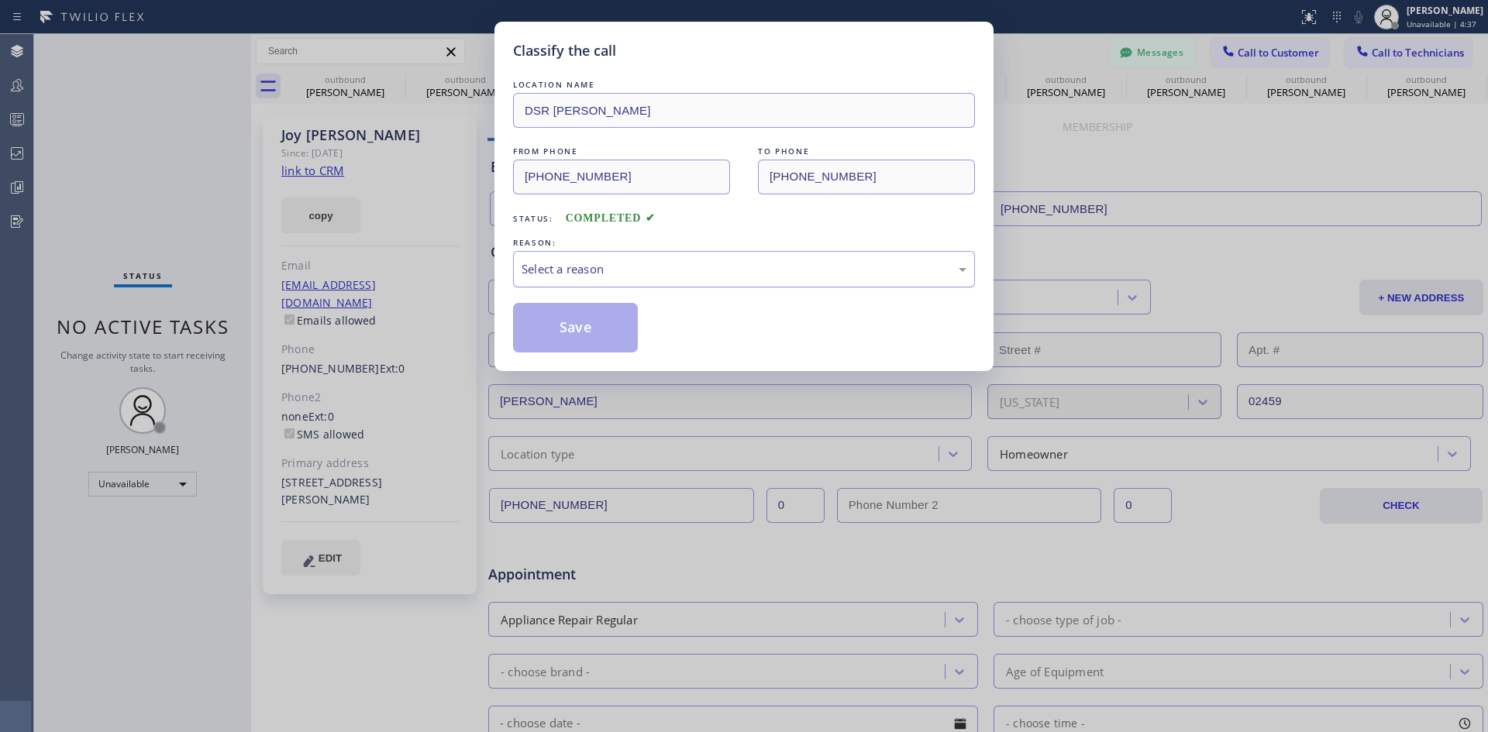
click at [835, 256] on div "Select a reason" at bounding box center [744, 269] width 462 height 36
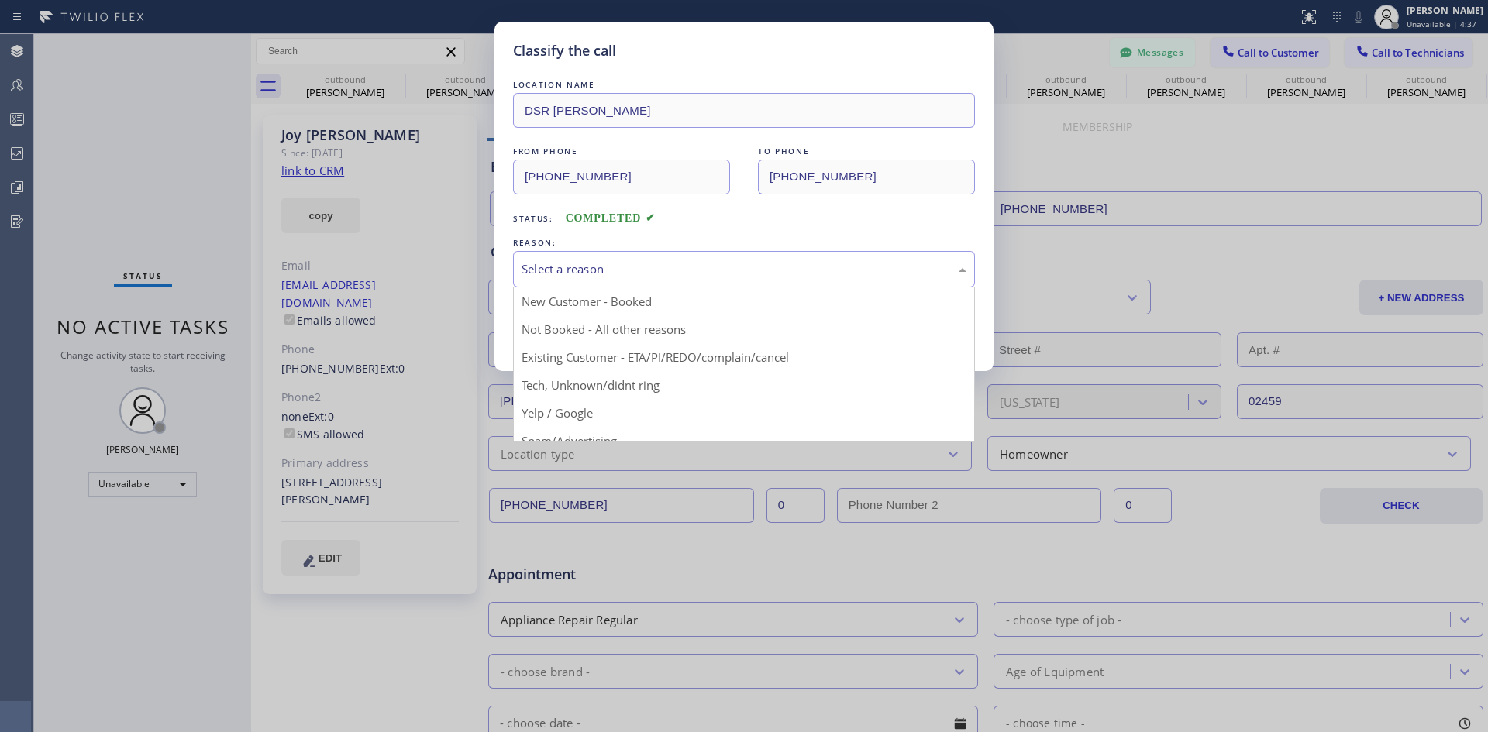
drag, startPoint x: 742, startPoint y: 360, endPoint x: 704, endPoint y: 349, distance: 40.0
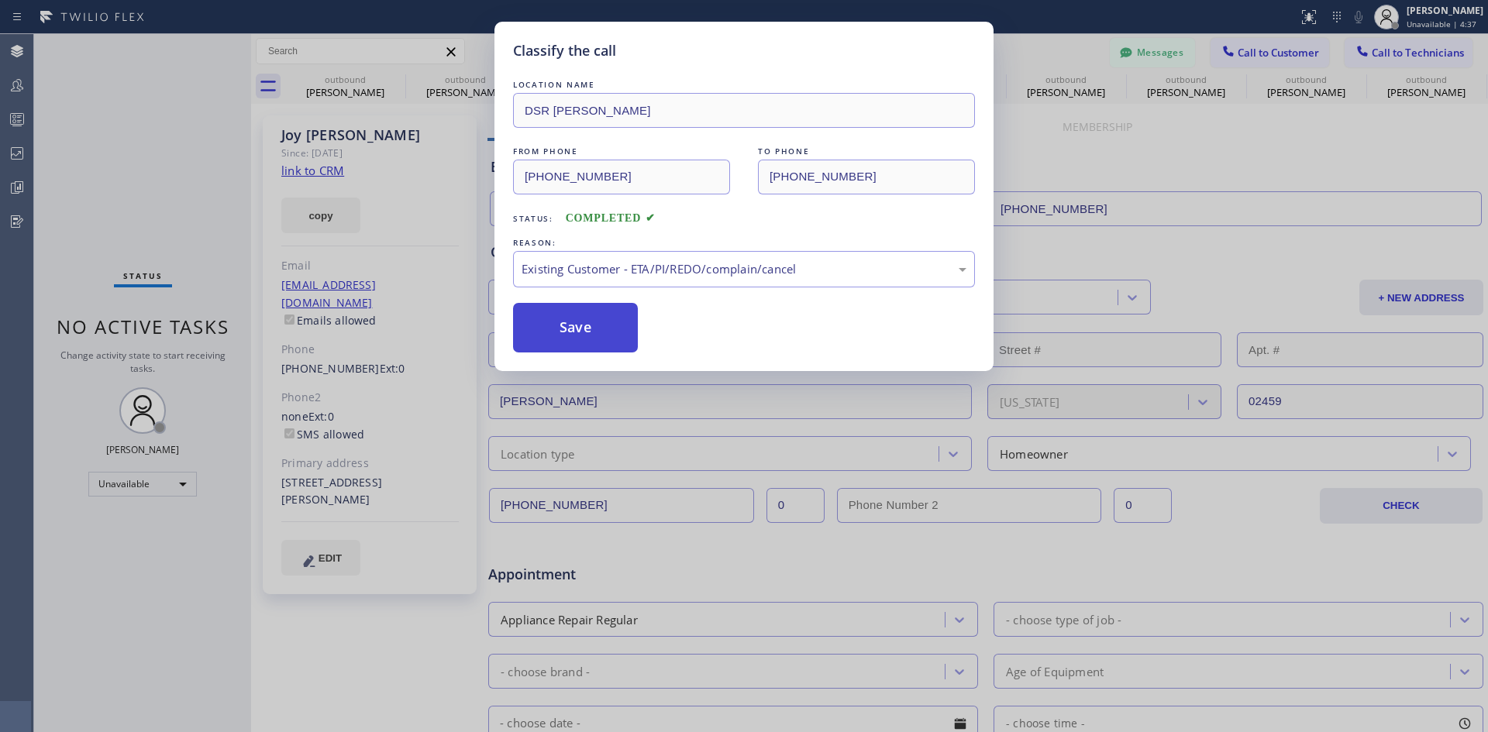
click at [601, 318] on button "Save" at bounding box center [575, 328] width 125 height 50
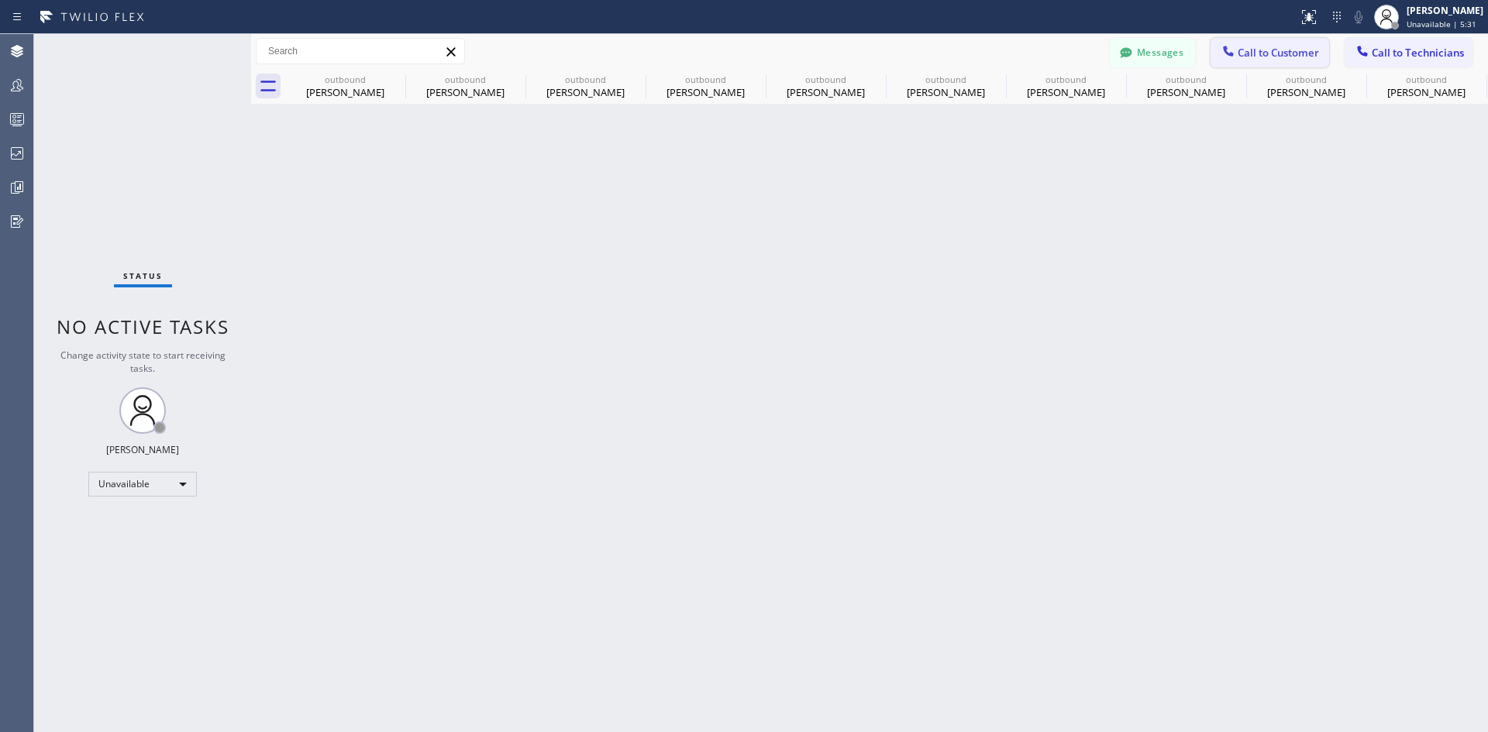
click at [1265, 50] on span "Call to Customer" at bounding box center [1277, 53] width 81 height 14
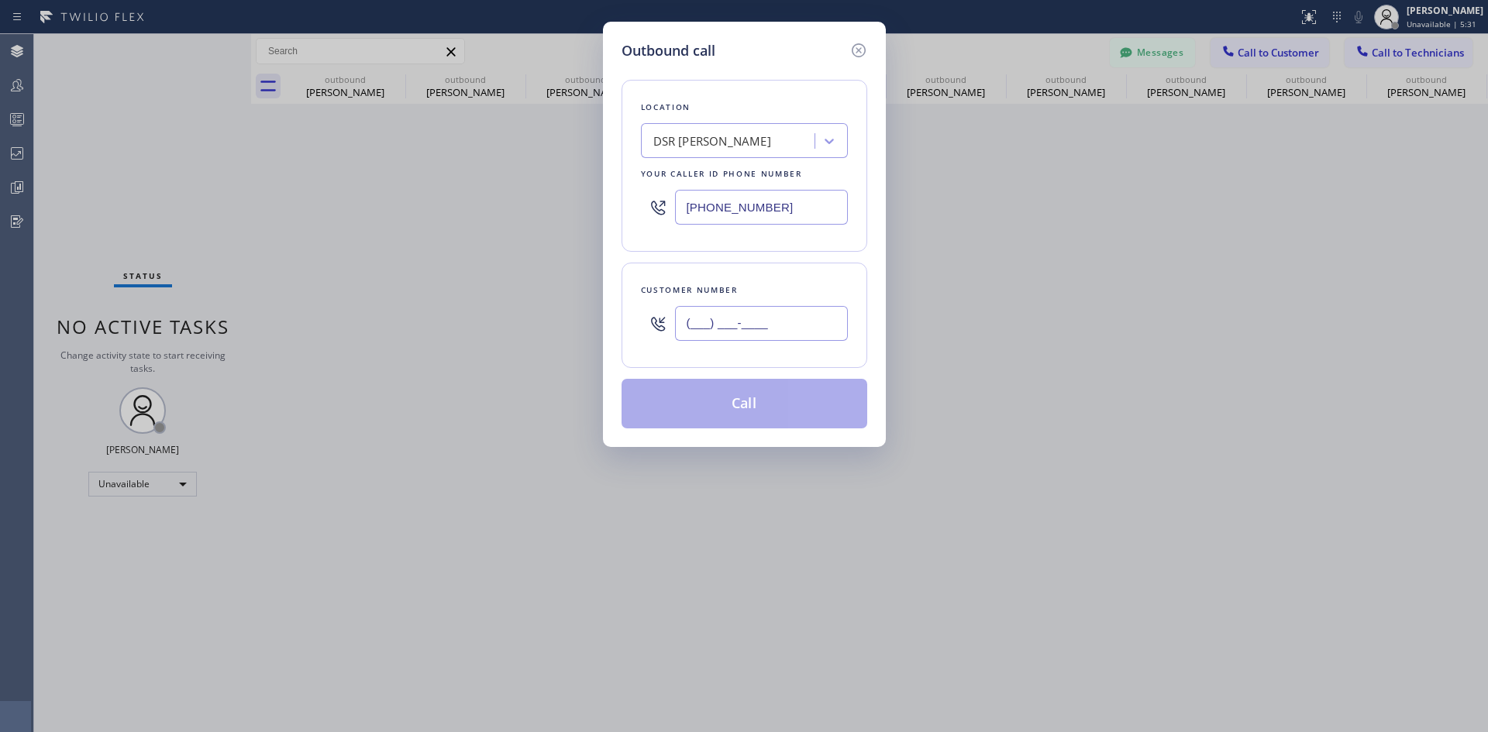
click at [776, 323] on input "(___) ___-____" at bounding box center [761, 323] width 173 height 35
paste input "818) 274-1832"
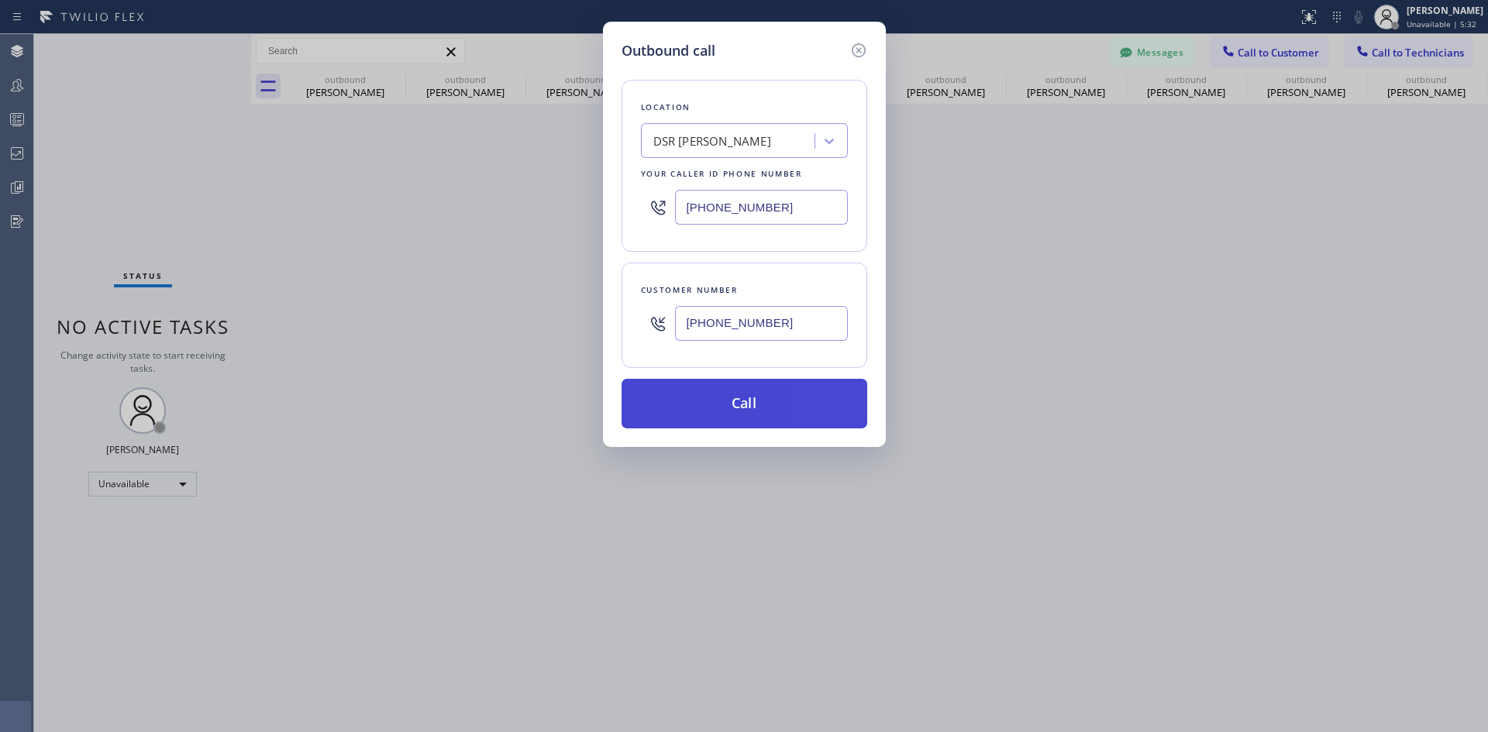
type input "[PHONE_NUMBER]"
click at [748, 418] on button "Call" at bounding box center [744, 404] width 246 height 50
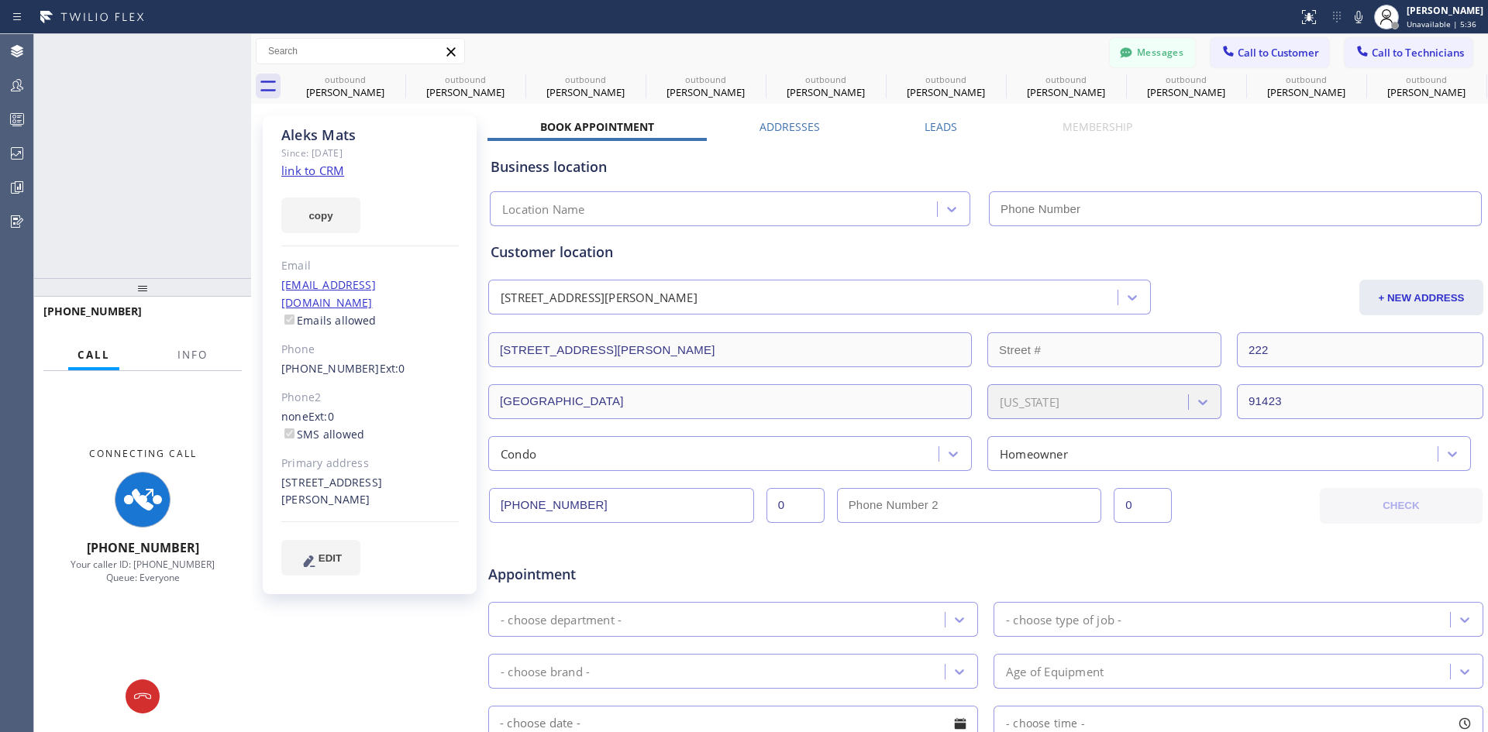
type input "[PHONE_NUMBER]"
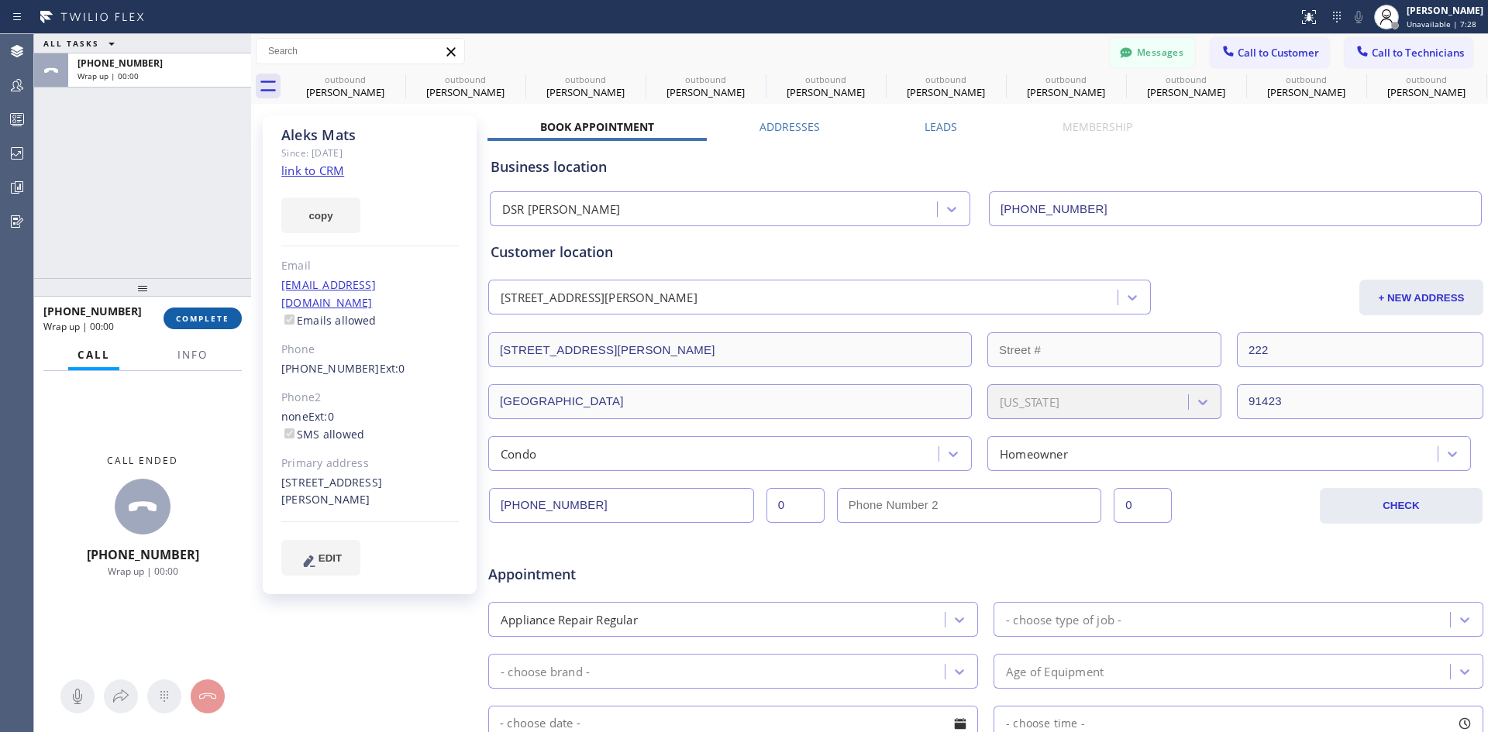
click at [220, 327] on button "COMPLETE" at bounding box center [202, 319] width 78 height 22
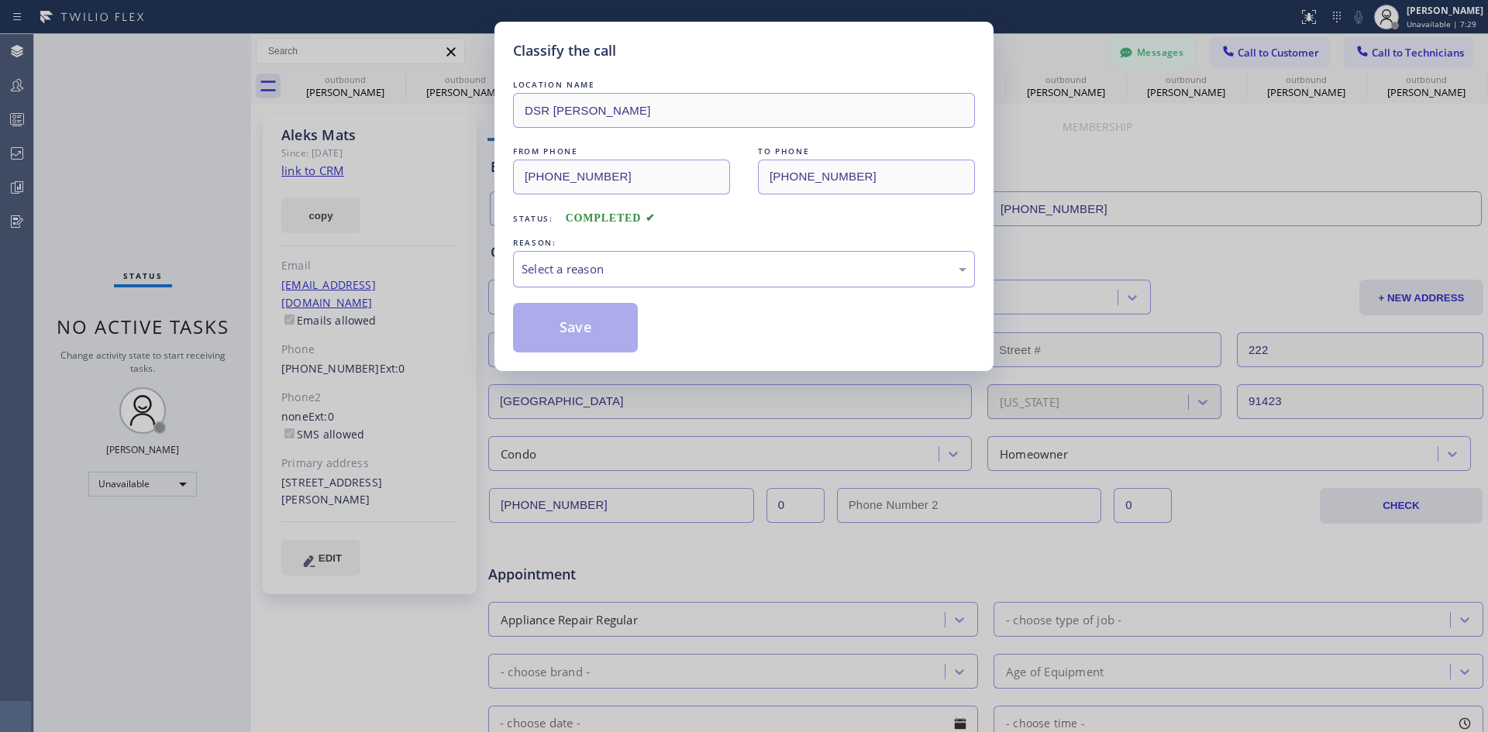
drag, startPoint x: 700, startPoint y: 261, endPoint x: 700, endPoint y: 274, distance: 12.4
click at [700, 261] on div "Select a reason" at bounding box center [743, 269] width 445 height 18
click at [583, 325] on button "Save" at bounding box center [575, 328] width 125 height 50
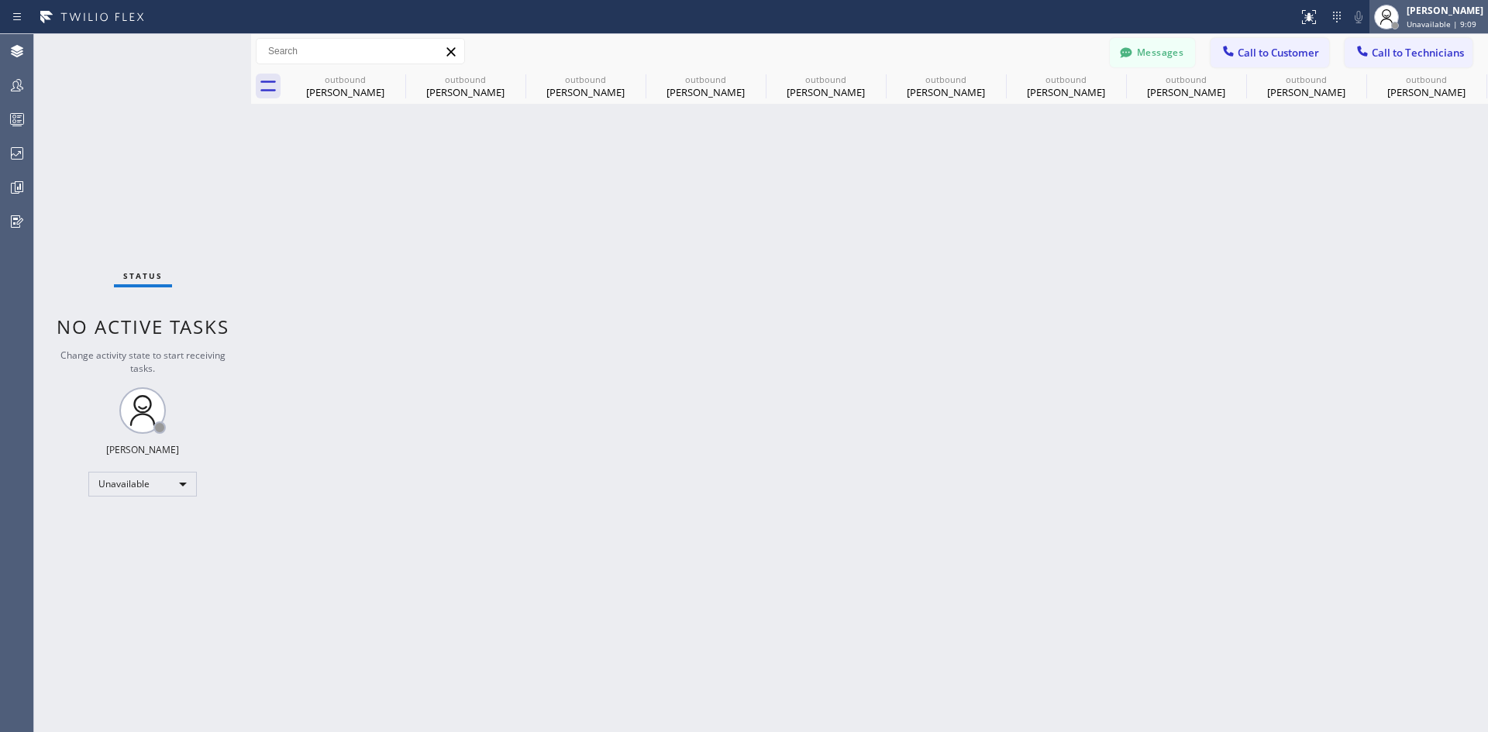
click at [1406, 15] on div "[PERSON_NAME]" at bounding box center [1444, 10] width 77 height 13
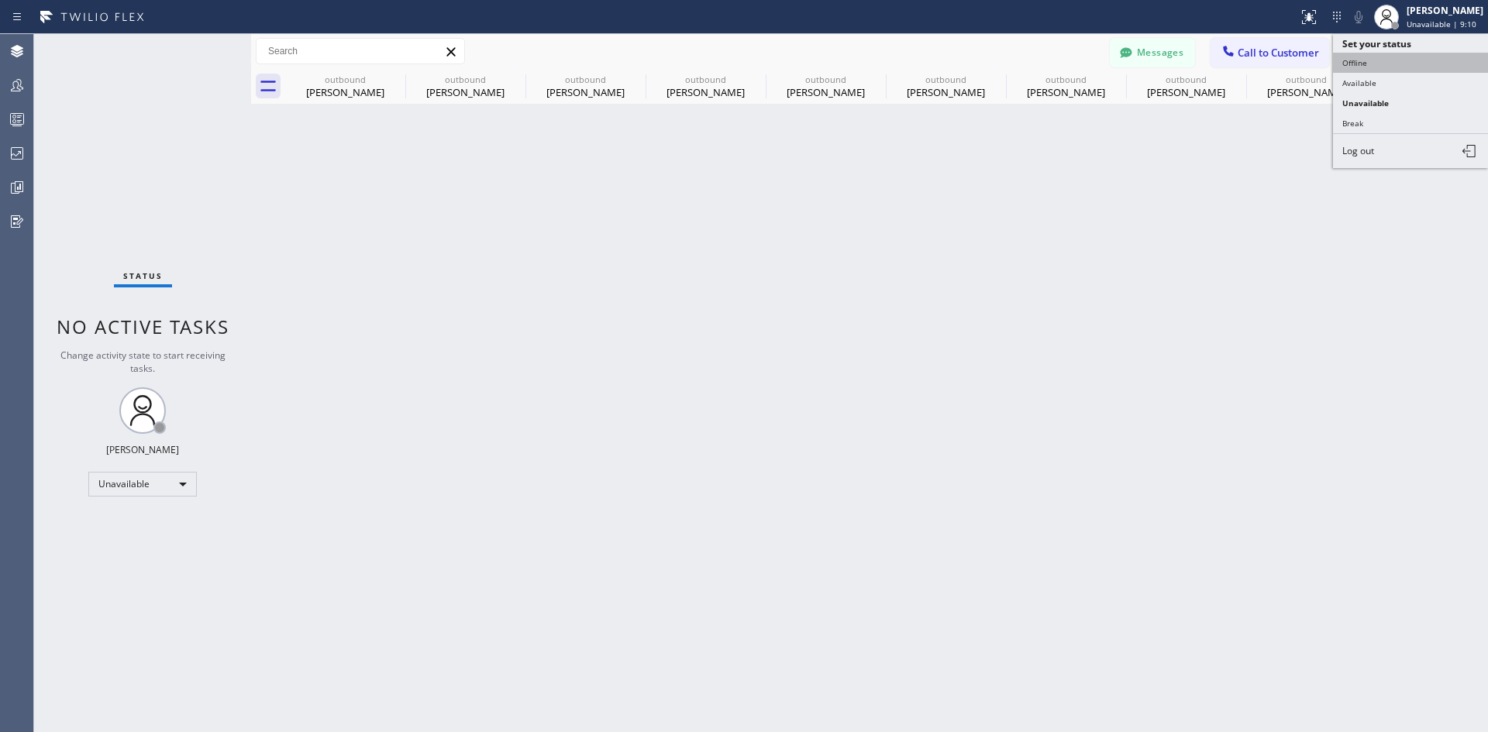
click at [1387, 67] on button "Offline" at bounding box center [1410, 63] width 155 height 20
